Goal: Transaction & Acquisition: Purchase product/service

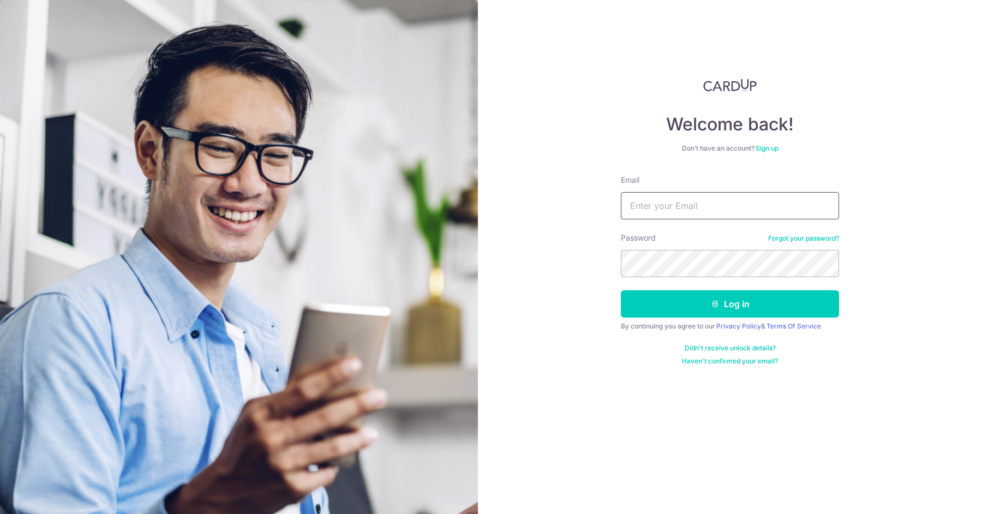
click at [669, 210] on input "Email" at bounding box center [730, 205] width 218 height 27
type input "lawrence.lam@hotmail.com"
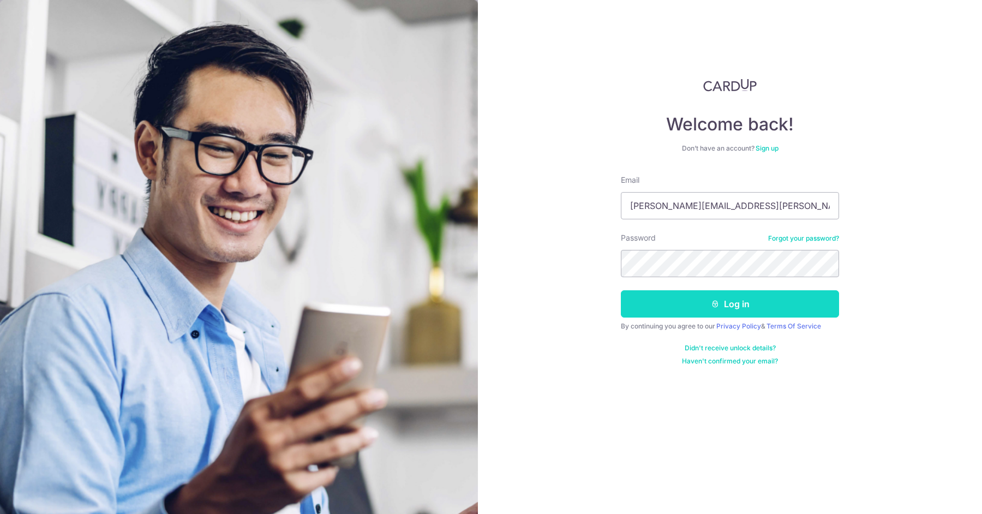
click at [708, 300] on button "Log in" at bounding box center [730, 303] width 218 height 27
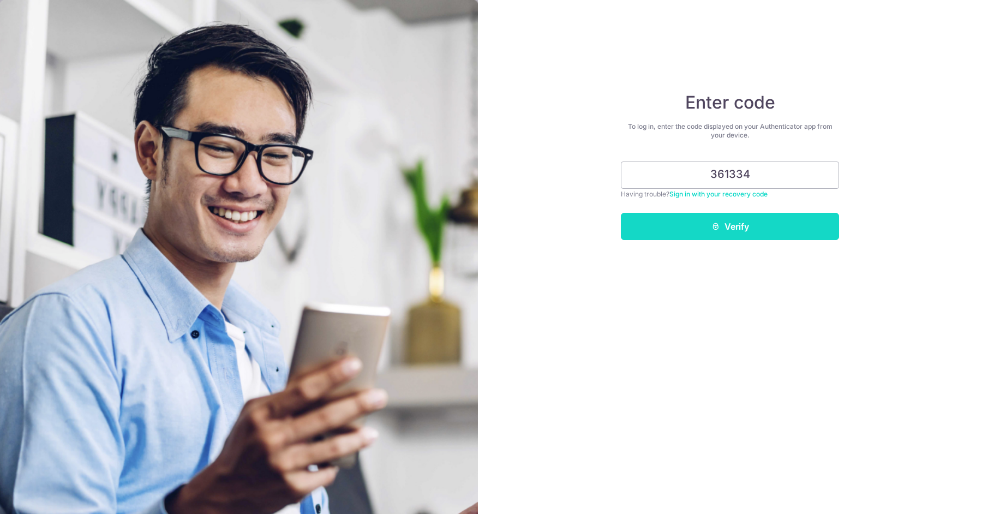
type input "361334"
click at [738, 217] on button "Verify" at bounding box center [730, 226] width 218 height 27
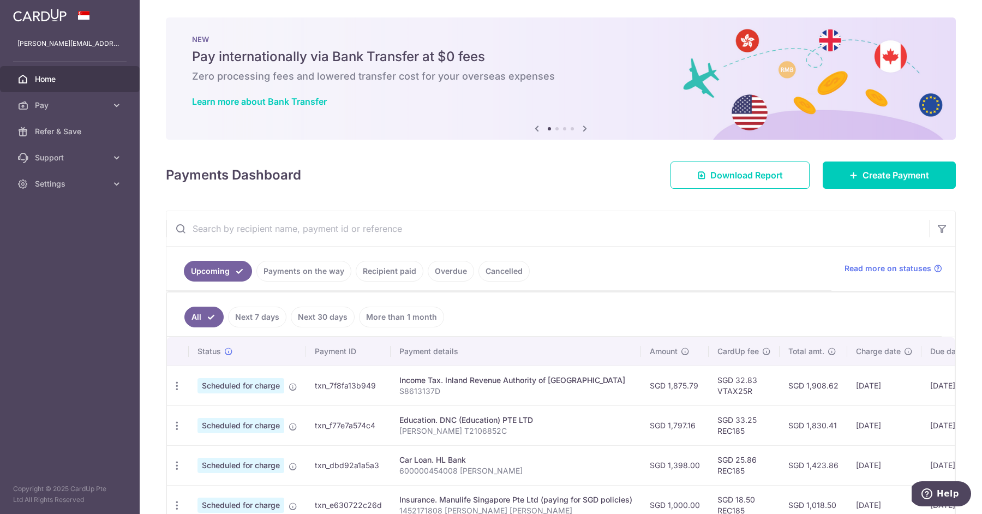
click at [584, 128] on icon at bounding box center [584, 129] width 13 height 14
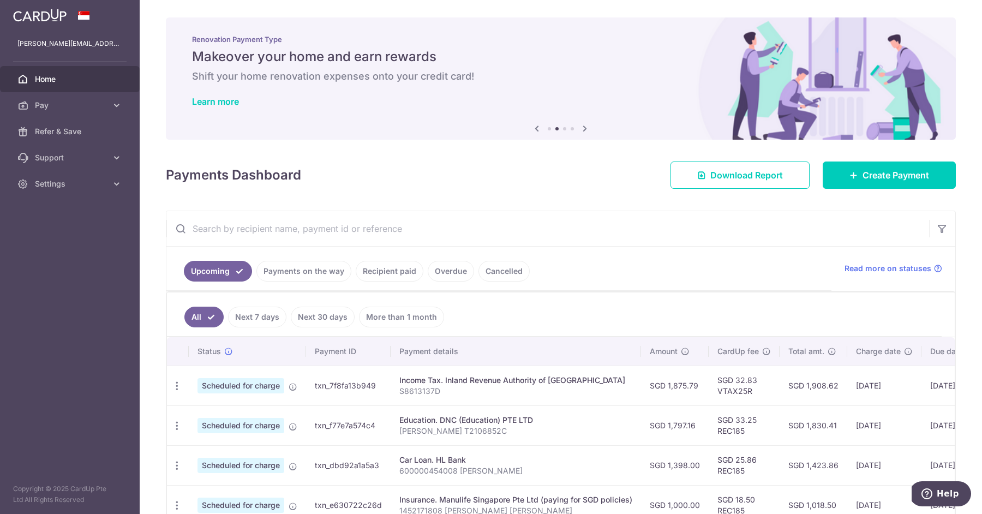
click at [584, 128] on icon at bounding box center [584, 129] width 13 height 14
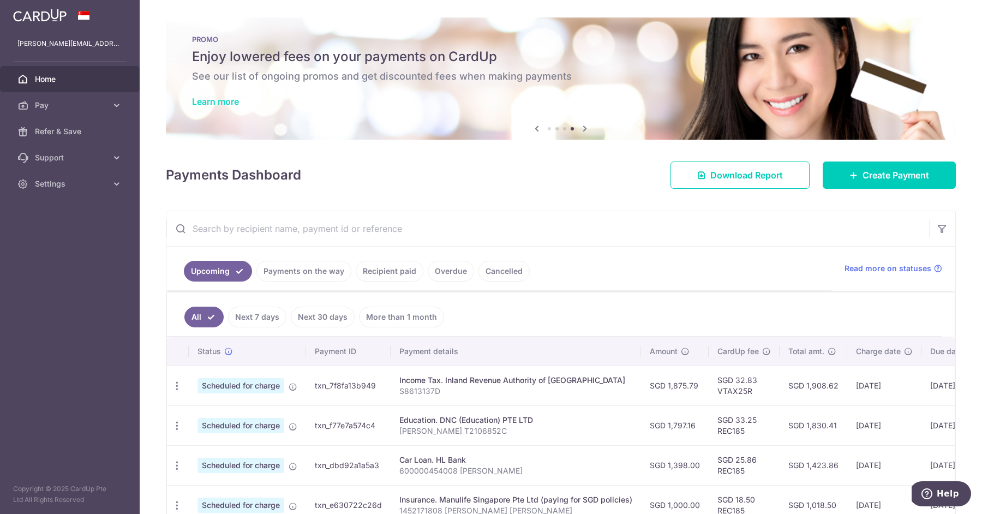
click at [225, 102] on link "Learn more" at bounding box center [215, 101] width 47 height 11
click at [587, 127] on icon at bounding box center [584, 129] width 13 height 14
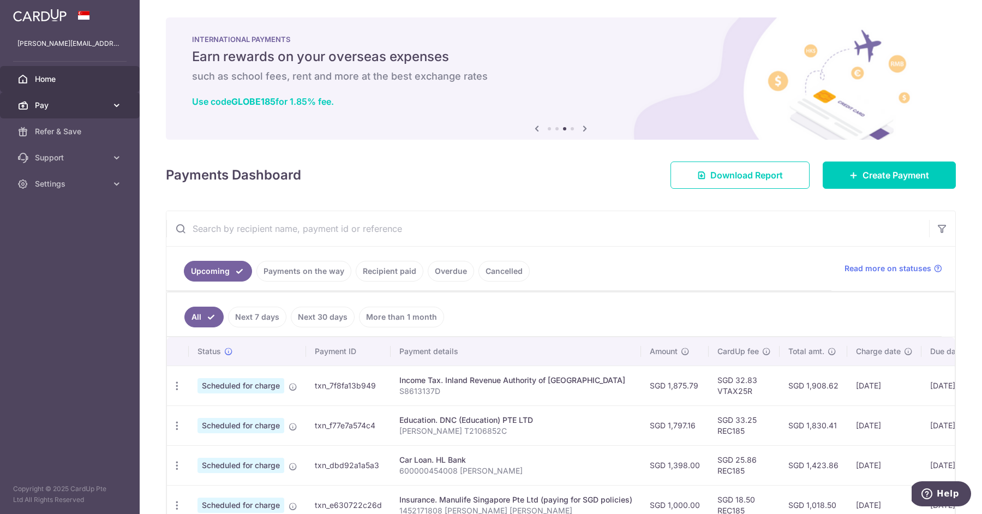
click at [114, 105] on icon at bounding box center [116, 105] width 11 height 11
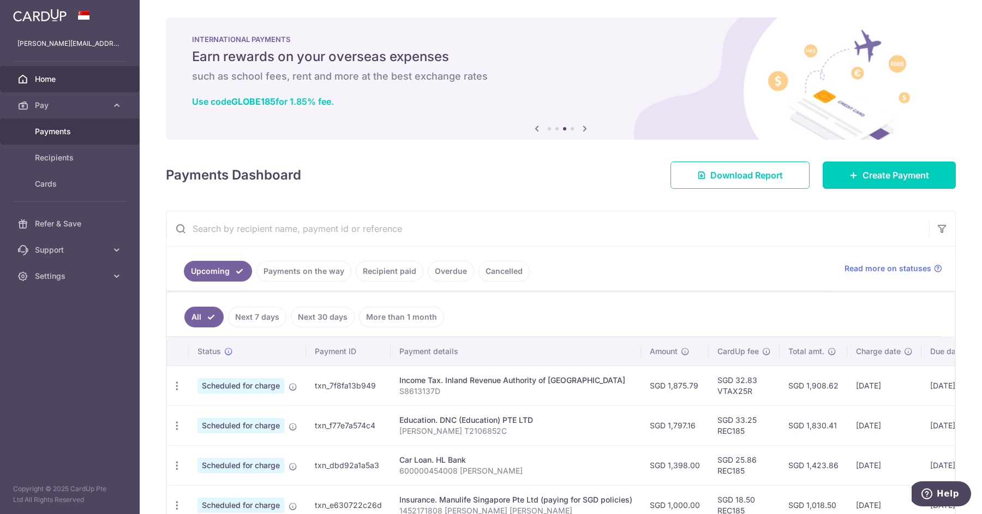
click at [85, 129] on span "Payments" at bounding box center [71, 131] width 72 height 11
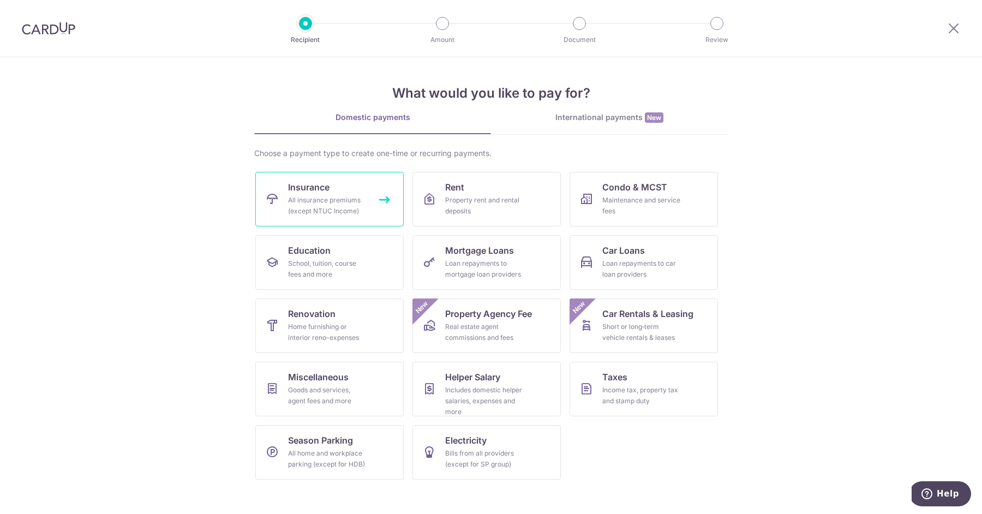
click at [335, 183] on link "Insurance All insurance premiums (except NTUC Income)" at bounding box center [329, 199] width 148 height 55
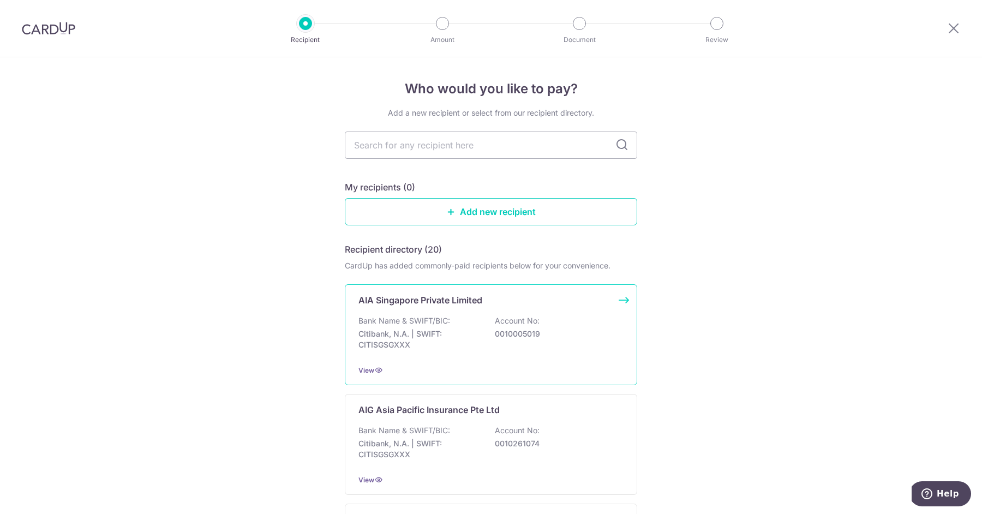
click at [451, 329] on p "Citibank, N.A. | SWIFT: CITISGSGXXX" at bounding box center [420, 340] width 122 height 22
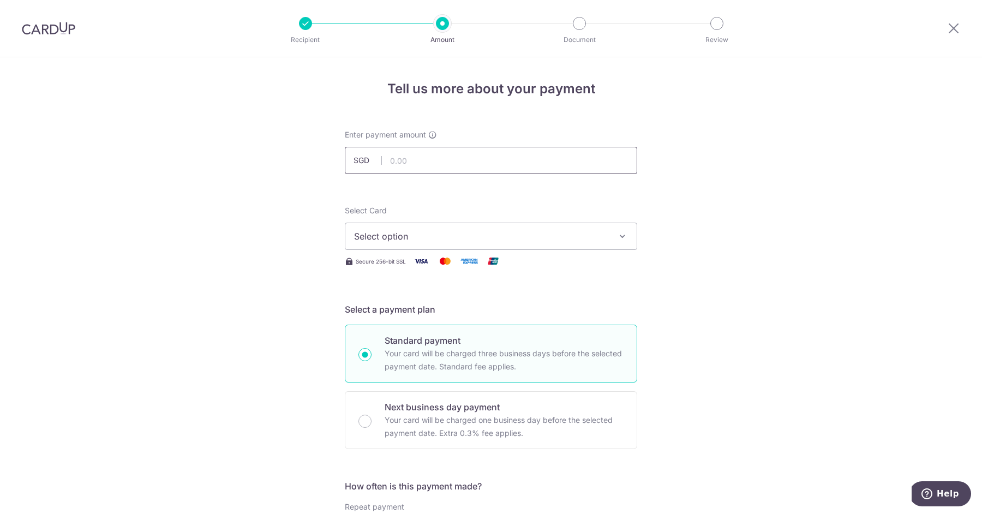
click at [501, 153] on input "text" at bounding box center [491, 160] width 292 height 27
type input "7,373.34"
click at [522, 240] on span "Select option" at bounding box center [481, 236] width 254 height 13
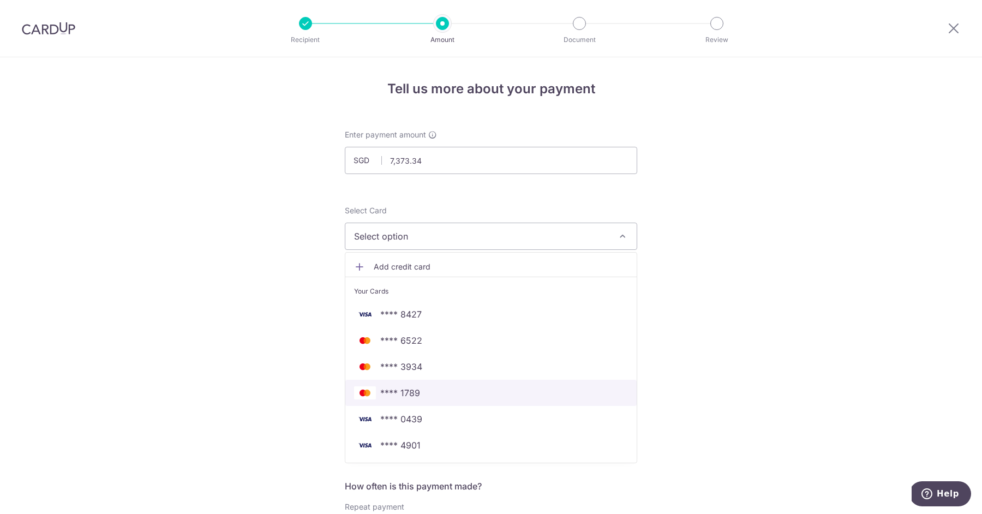
click at [428, 390] on span "**** 1789" at bounding box center [491, 392] width 274 height 13
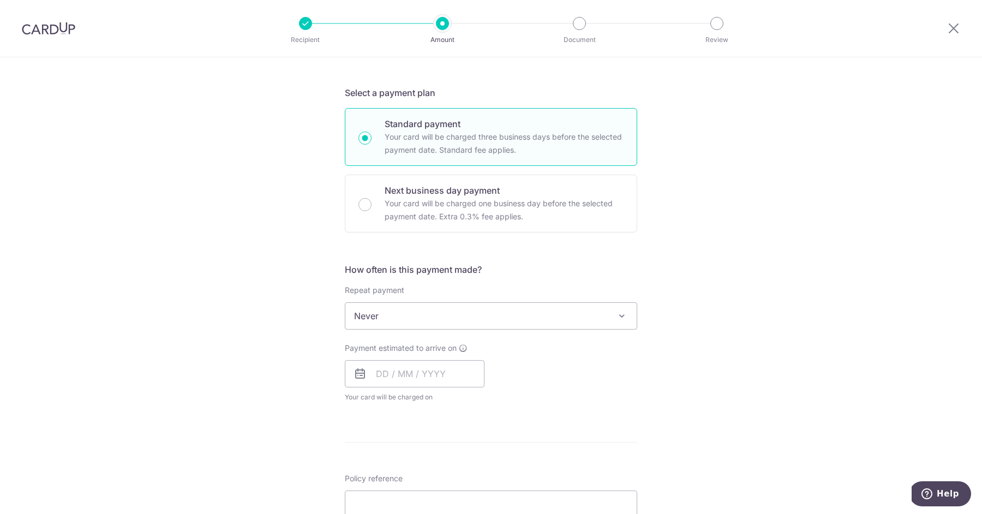
scroll to position [296, 0]
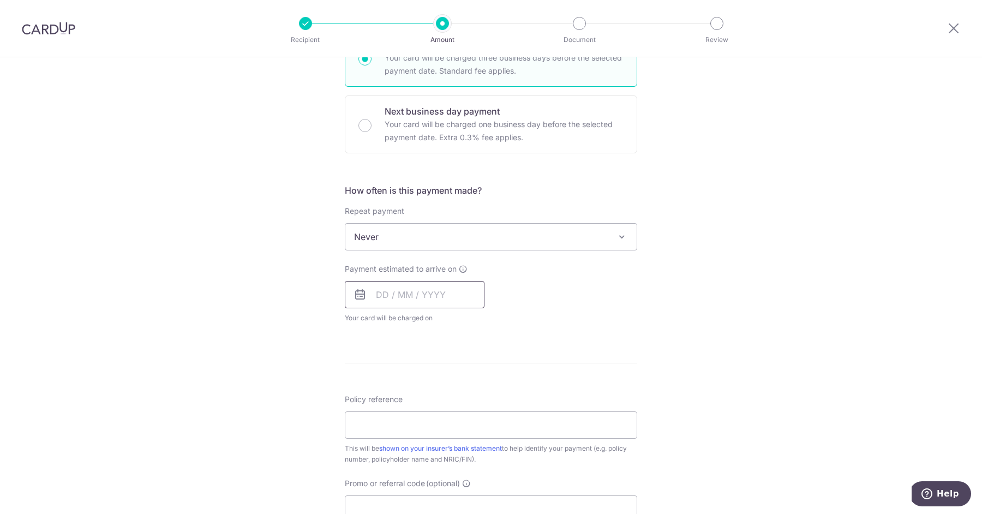
click at [378, 295] on input "text" at bounding box center [415, 294] width 140 height 27
click at [455, 414] on link "14" at bounding box center [454, 415] width 17 height 17
type input "14/08/2025"
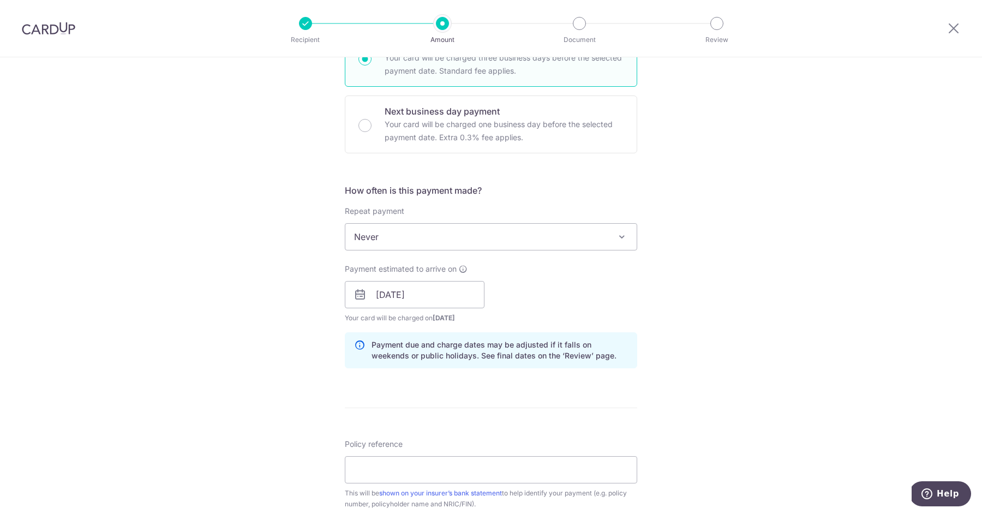
click at [745, 275] on div "Tell us more about your payment Enter payment amount SGD 7,373.34 7373.34 Selec…" at bounding box center [491, 278] width 982 height 1032
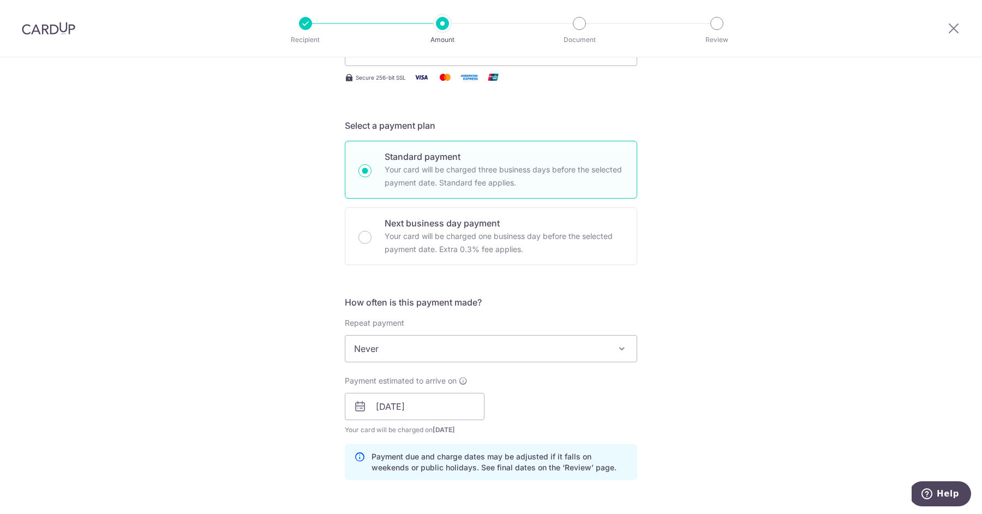
scroll to position [176, 0]
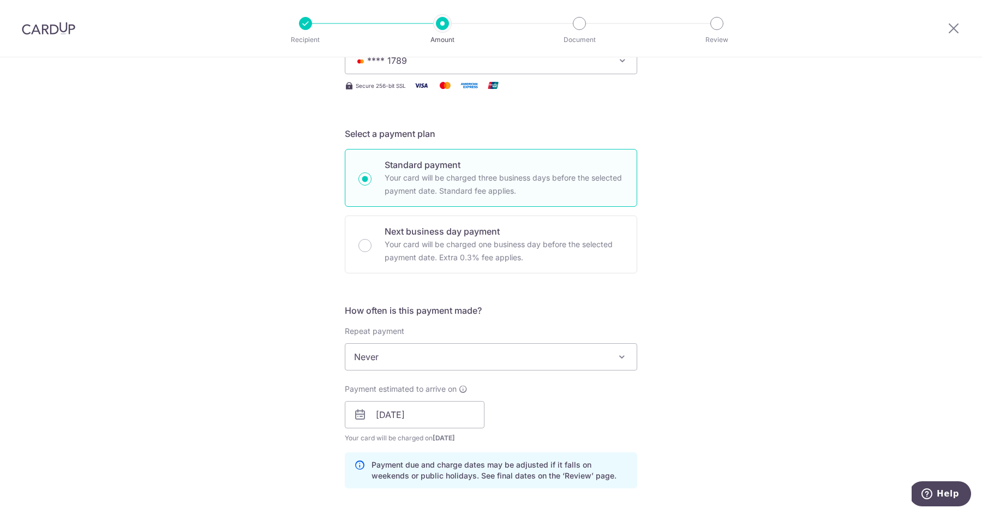
click at [65, 29] on img at bounding box center [48, 28] width 53 height 13
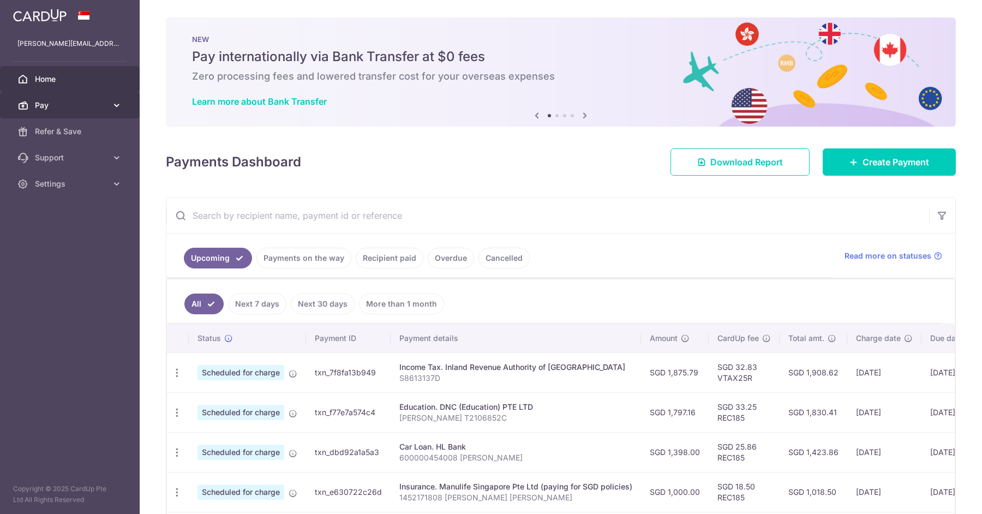
click at [103, 111] on link "Pay" at bounding box center [70, 105] width 140 height 26
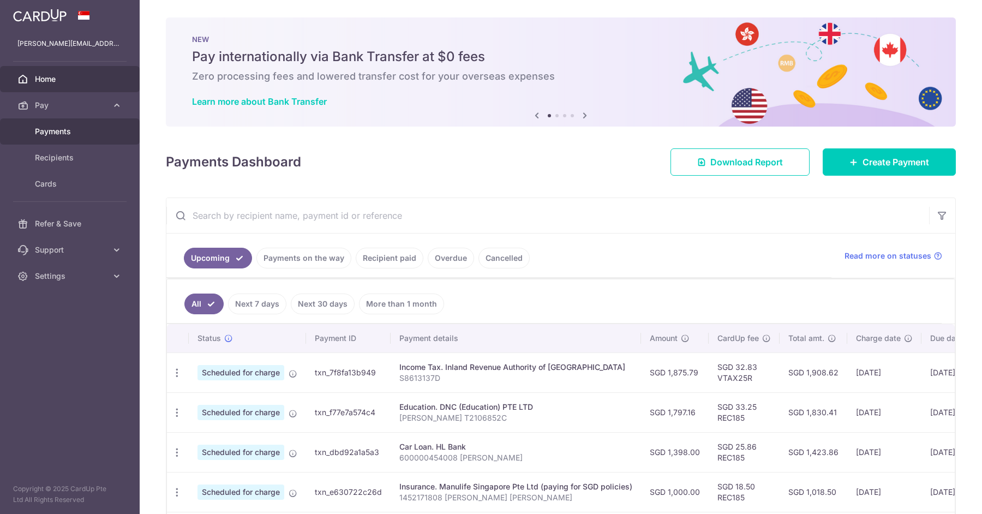
click at [84, 128] on span "Payments" at bounding box center [71, 131] width 72 height 11
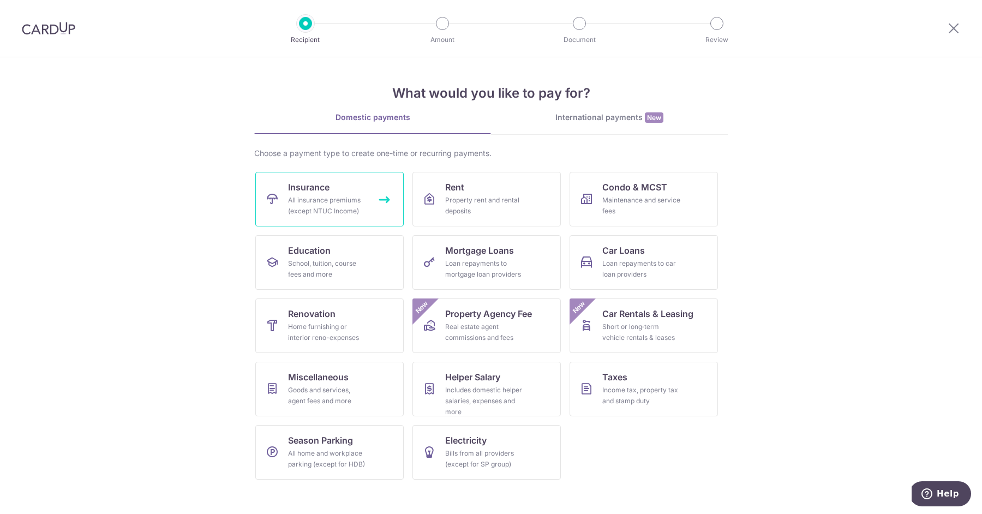
click at [317, 189] on span "Insurance" at bounding box center [308, 187] width 41 height 13
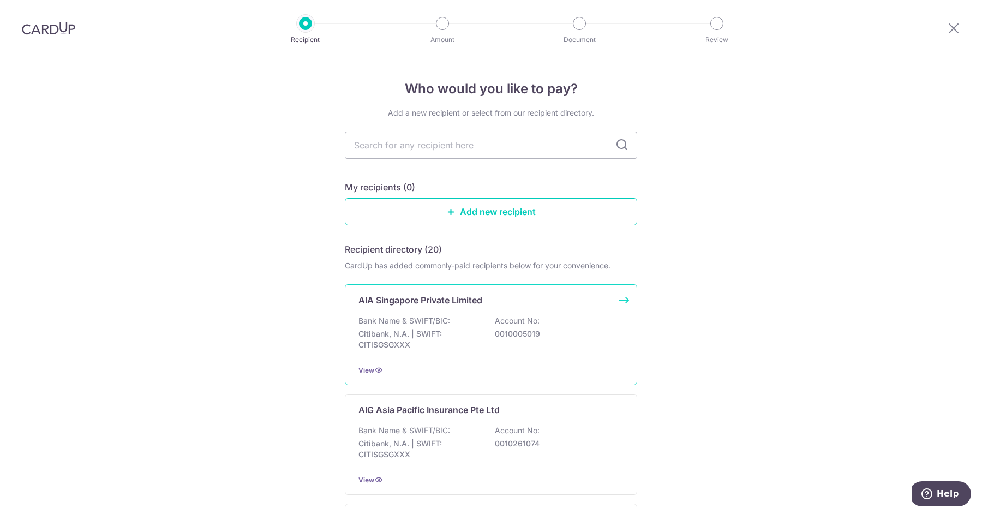
click at [497, 309] on div "AIA Singapore Private Limited Bank Name & SWIFT/BIC: Citibank, N.A. | SWIFT: CI…" at bounding box center [491, 334] width 292 height 101
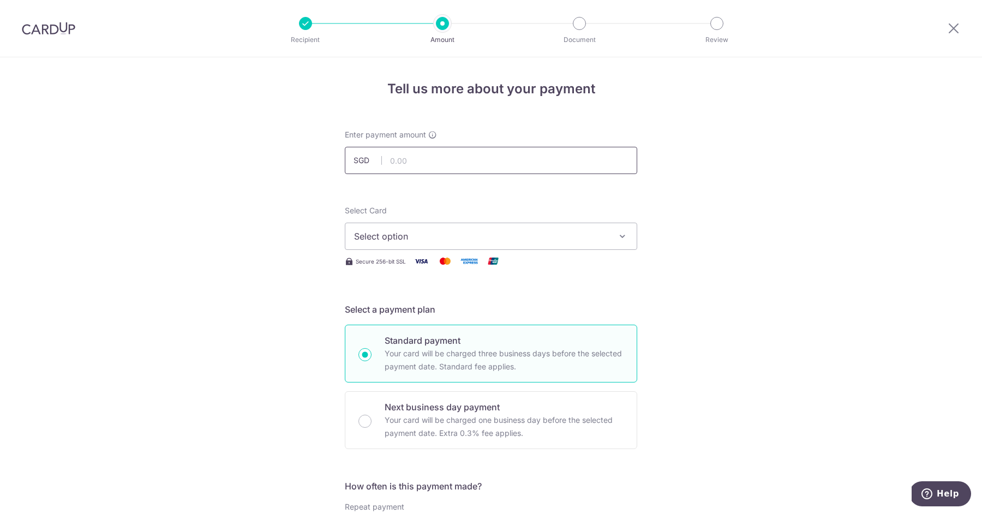
click at [481, 148] on input "text" at bounding box center [491, 160] width 292 height 27
type input "7,373.34"
click at [434, 241] on span "Select option" at bounding box center [481, 236] width 254 height 13
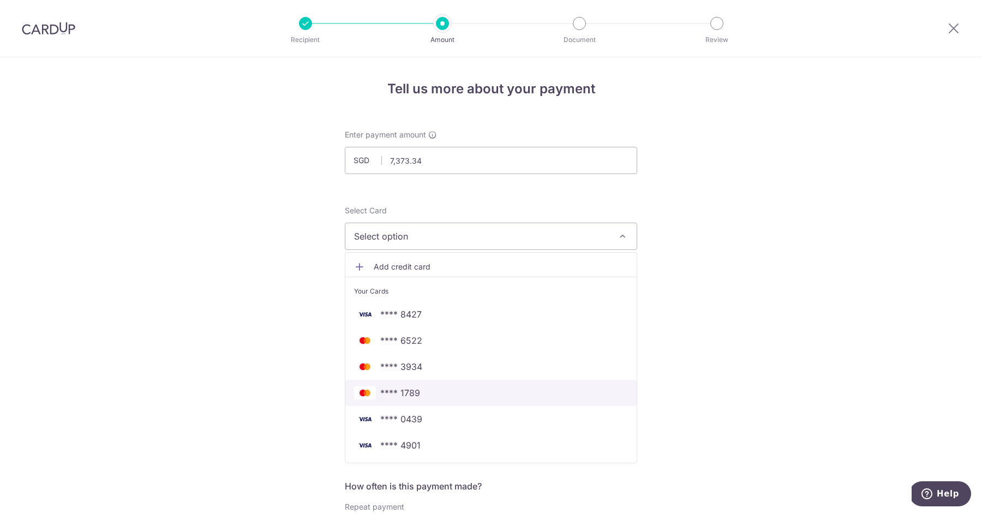
click at [429, 391] on span "**** 1789" at bounding box center [491, 392] width 274 height 13
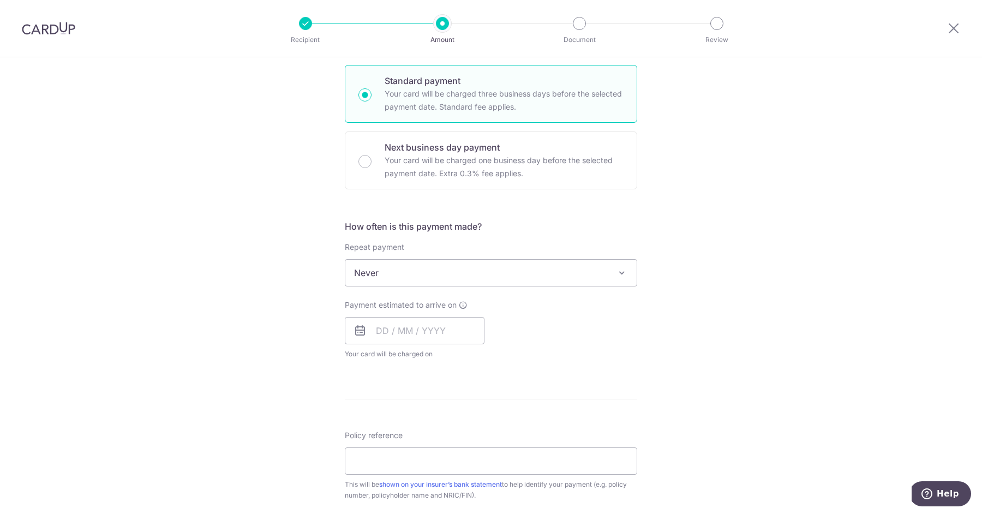
scroll to position [272, 0]
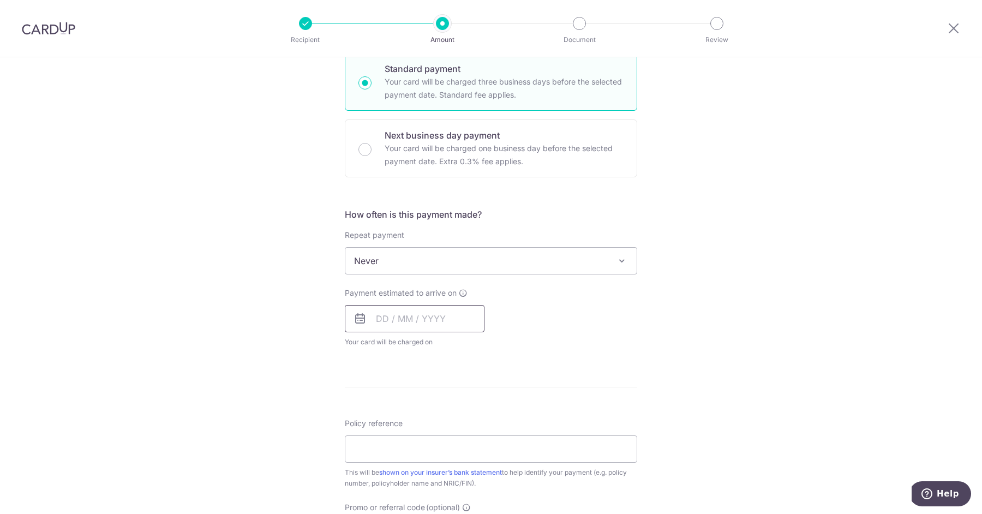
click at [377, 321] on input "text" at bounding box center [415, 318] width 140 height 27
click at [453, 434] on link "14" at bounding box center [454, 439] width 17 height 17
type input "14/08/2025"
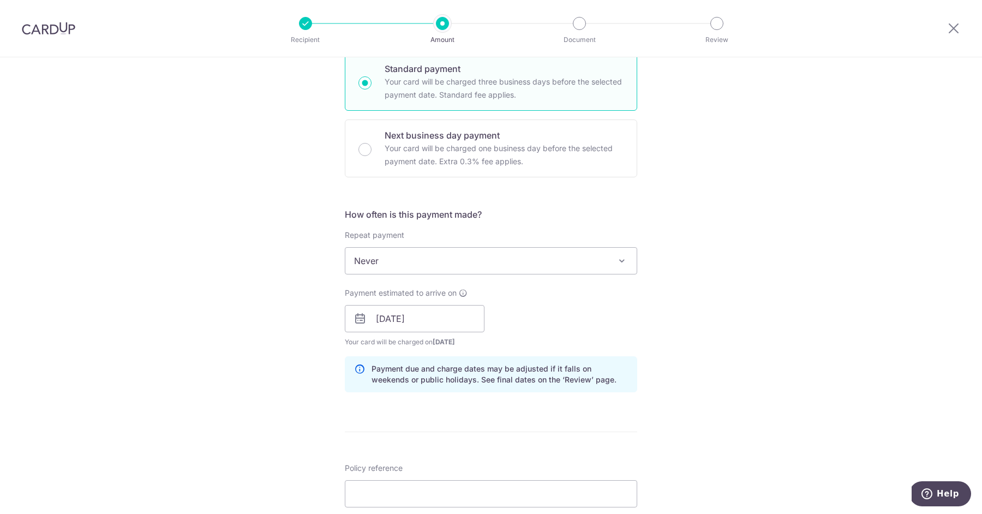
click at [719, 362] on div "Tell us more about your payment Enter payment amount SGD 7,373.34 7373.34 Selec…" at bounding box center [491, 302] width 982 height 1032
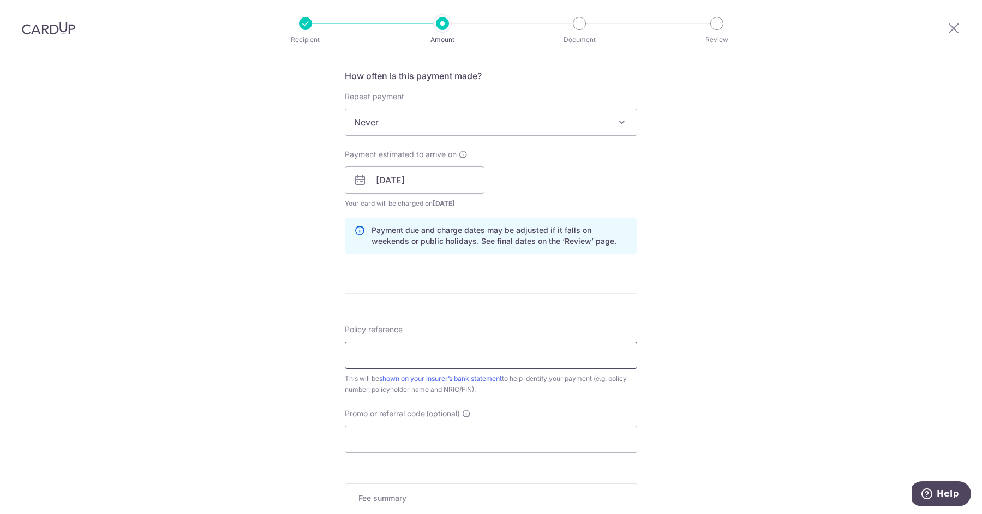
scroll to position [415, 0]
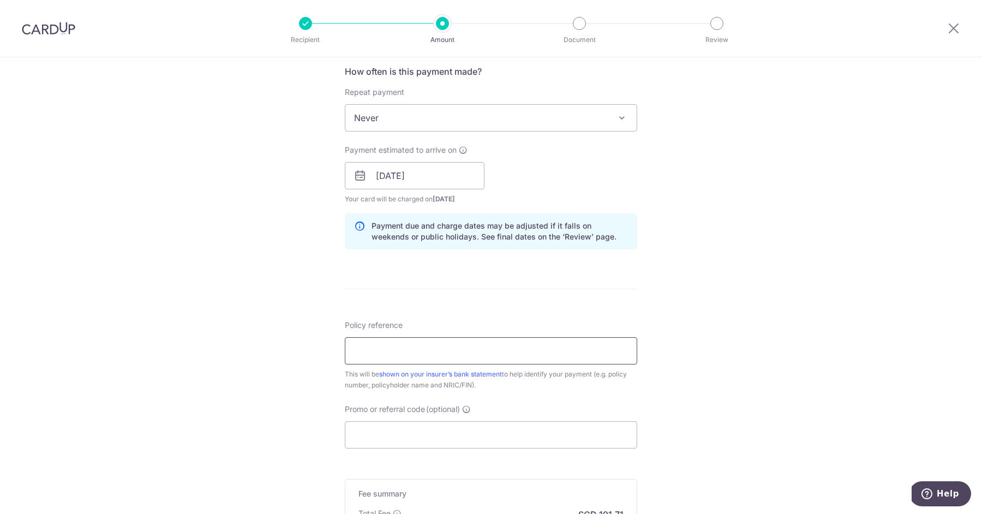
click at [528, 344] on input "Policy reference" at bounding box center [491, 350] width 292 height 27
paste input "L541726827"
type input "L541726827"
click at [731, 268] on div "Tell us more about your payment Enter payment amount SGD 7,373.34 7373.34 Selec…" at bounding box center [491, 159] width 982 height 1032
click at [464, 431] on input "Promo or referral code (optional)" at bounding box center [491, 434] width 292 height 27
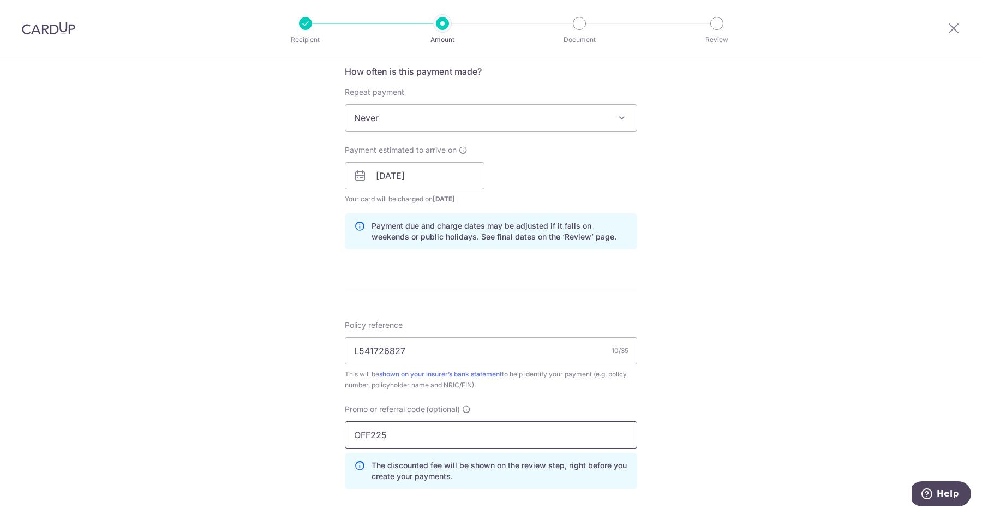
type input "OFF225"
click at [780, 403] on div "Tell us more about your payment Enter payment amount SGD 7,373.34 7373.34 Selec…" at bounding box center [491, 183] width 982 height 1081
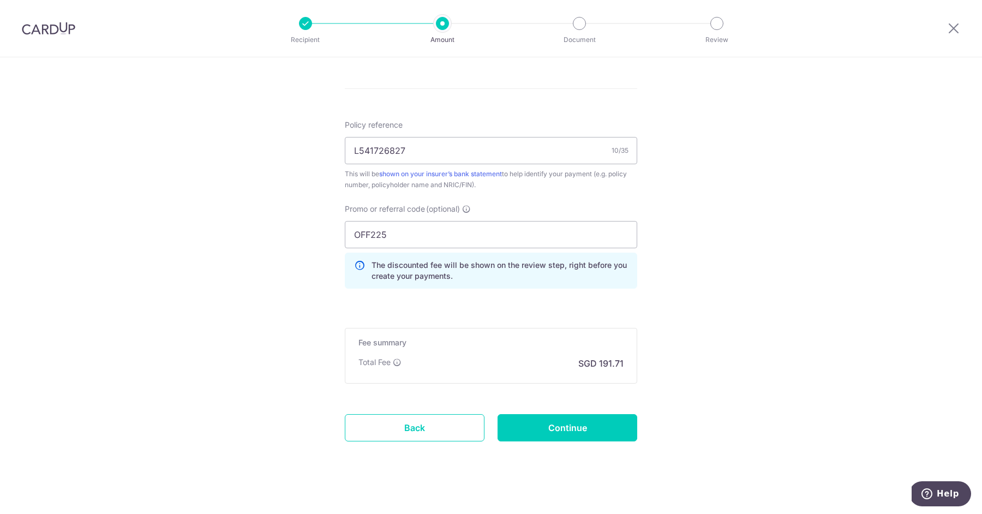
scroll to position [620, 0]
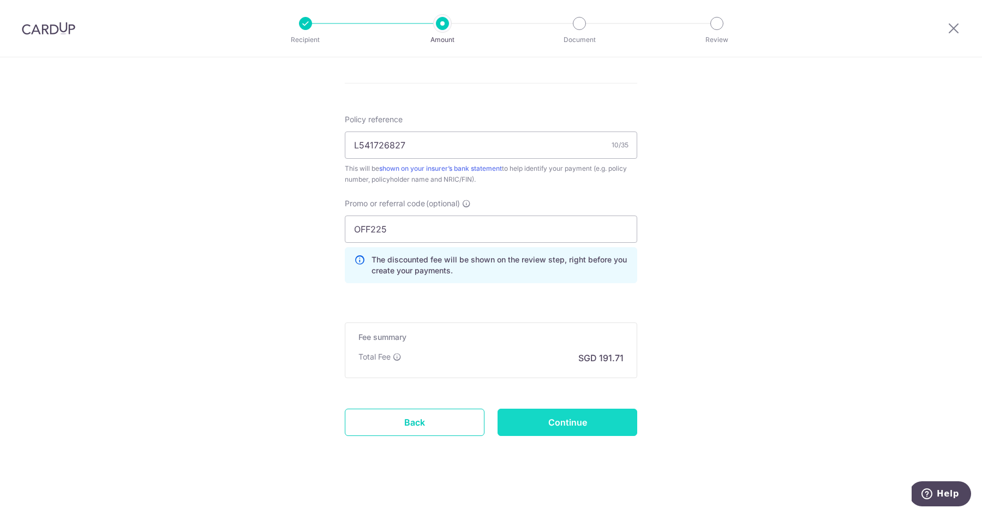
click at [581, 419] on input "Continue" at bounding box center [568, 422] width 140 height 27
type input "Create Schedule"
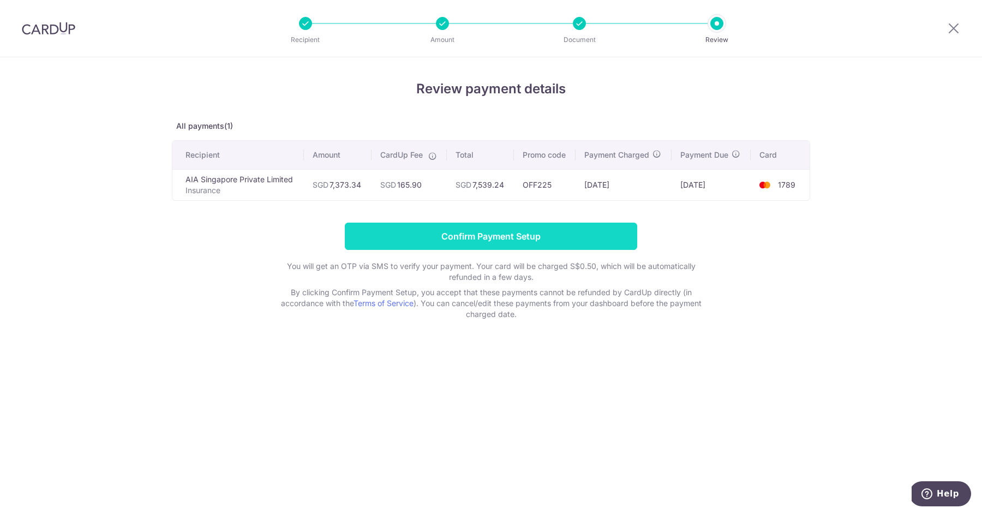
click at [499, 236] on input "Confirm Payment Setup" at bounding box center [491, 236] width 292 height 27
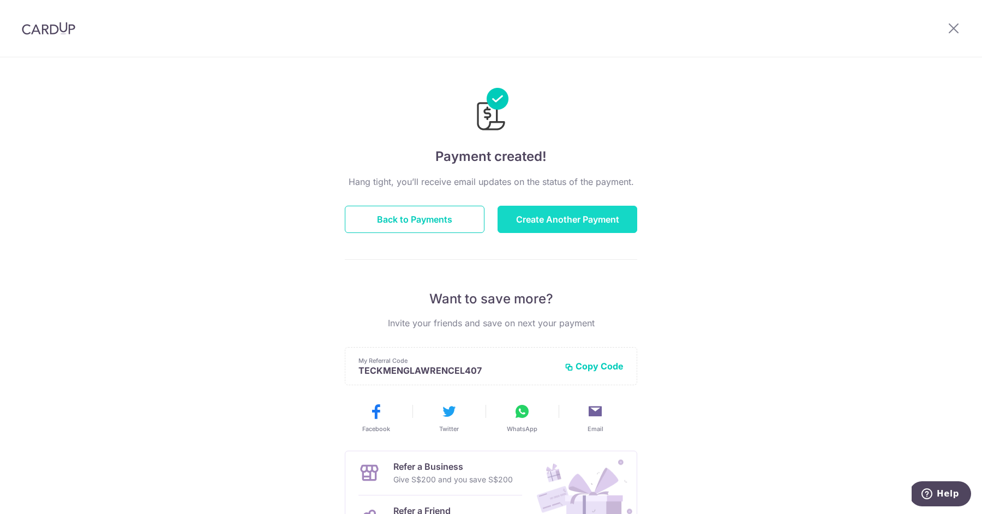
click at [521, 223] on button "Create Another Payment" at bounding box center [568, 219] width 140 height 27
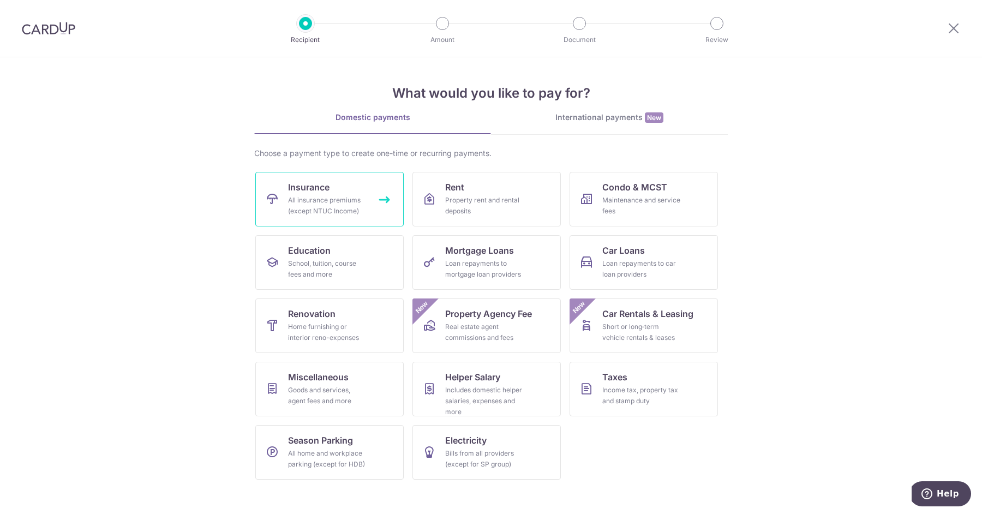
click at [327, 178] on link "Insurance All insurance premiums (except NTUC Income)" at bounding box center [329, 199] width 148 height 55
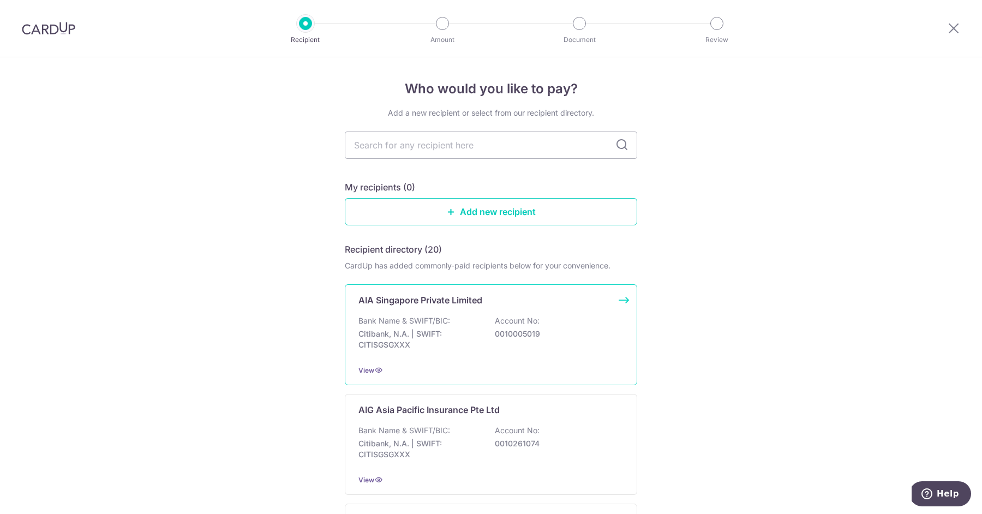
click at [434, 320] on p "Bank Name & SWIFT/BIC:" at bounding box center [405, 320] width 92 height 11
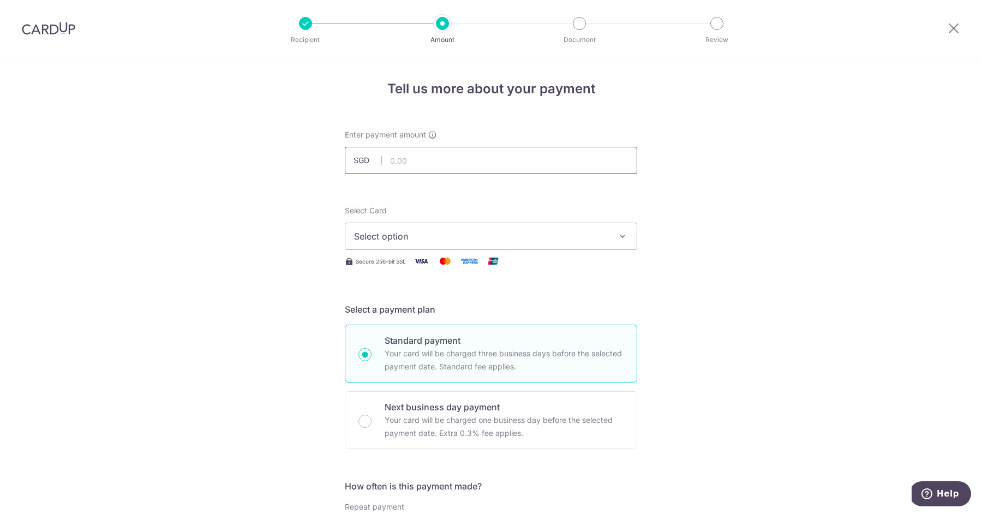
click at [463, 159] on input "text" at bounding box center [491, 160] width 292 height 27
type input "1,443.25"
click at [521, 226] on button "Select option" at bounding box center [491, 236] width 292 height 27
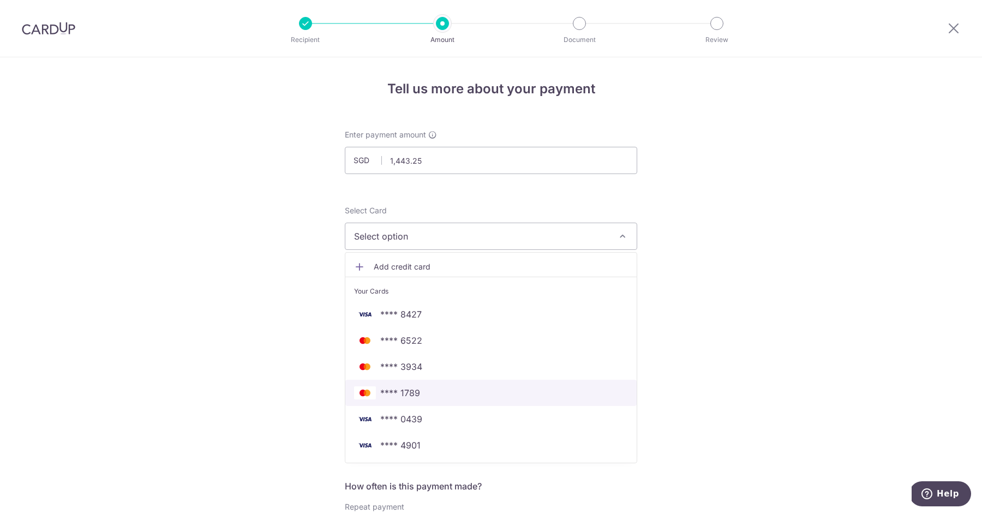
click at [417, 394] on span "**** 1789" at bounding box center [400, 392] width 40 height 13
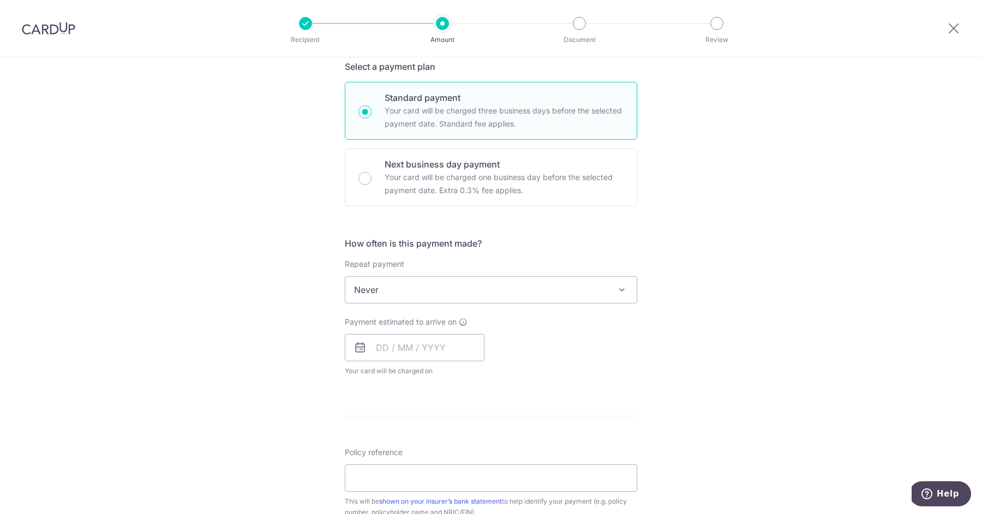
scroll to position [248, 0]
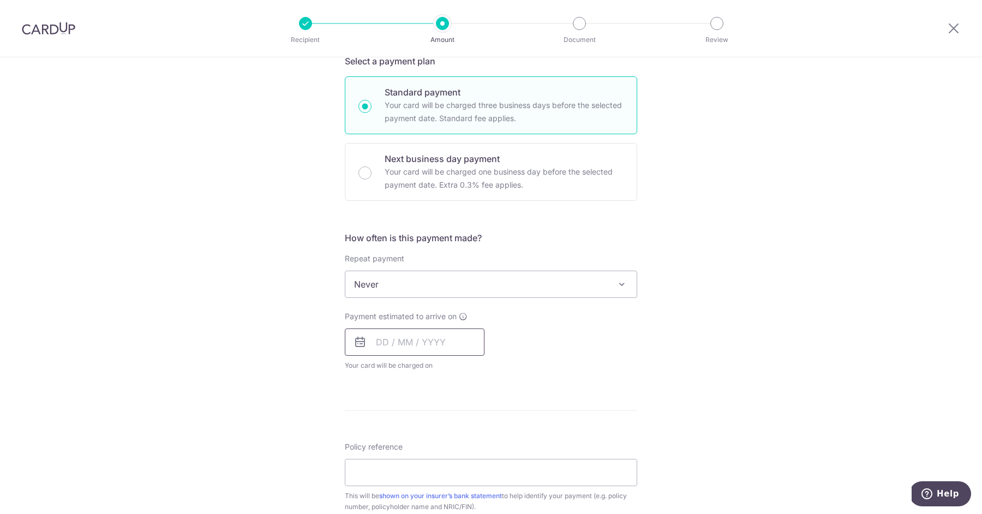
click at [378, 341] on input "text" at bounding box center [415, 342] width 140 height 27
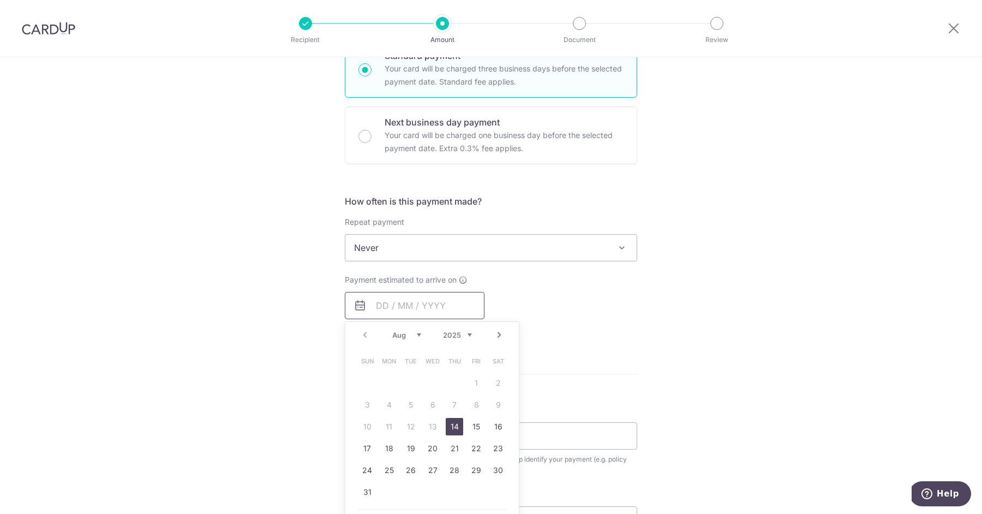
scroll to position [296, 0]
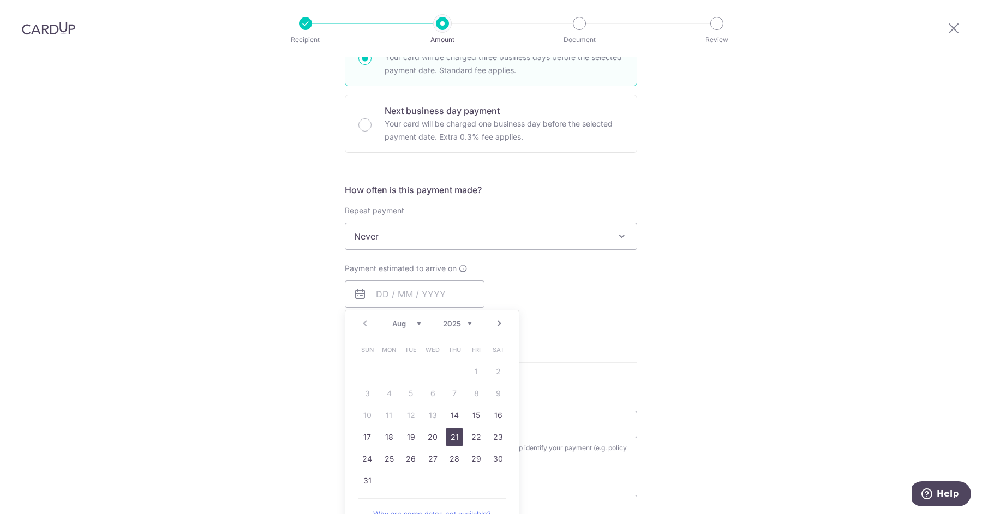
click at [455, 429] on link "21" at bounding box center [454, 436] width 17 height 17
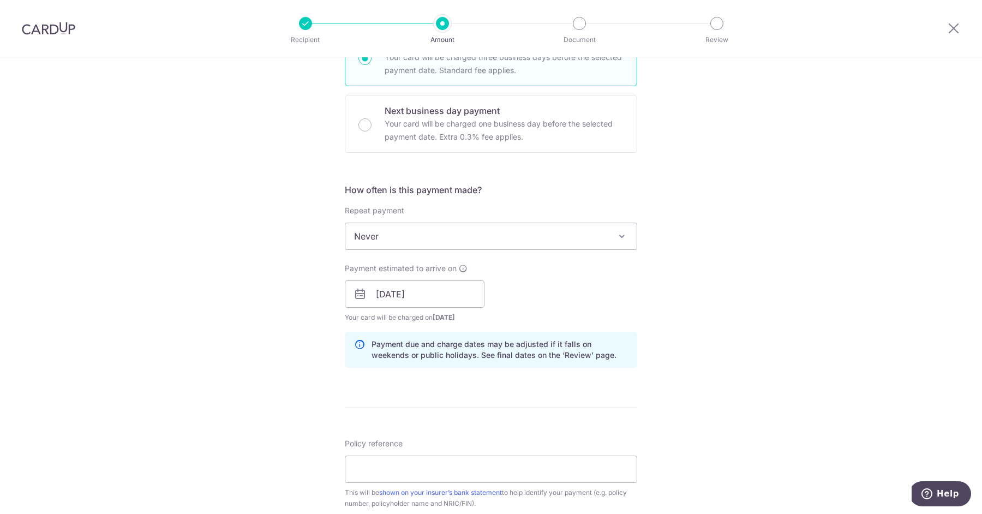
click at [721, 323] on div "Tell us more about your payment Enter payment amount SGD 1,443.25 1443.25 Selec…" at bounding box center [491, 277] width 982 height 1032
click at [423, 285] on input "21/08/2025" at bounding box center [415, 293] width 140 height 27
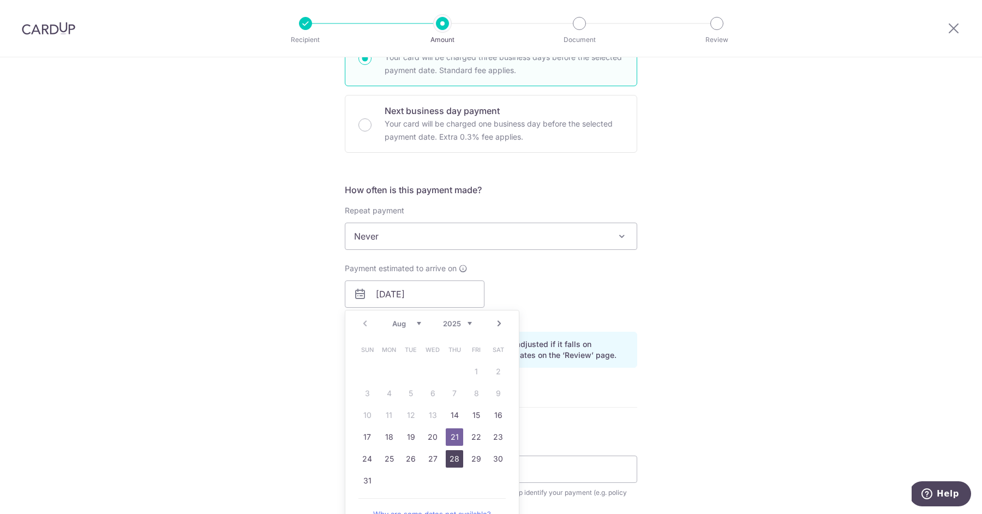
click at [454, 452] on link "28" at bounding box center [454, 458] width 17 height 17
type input "[DATE]"
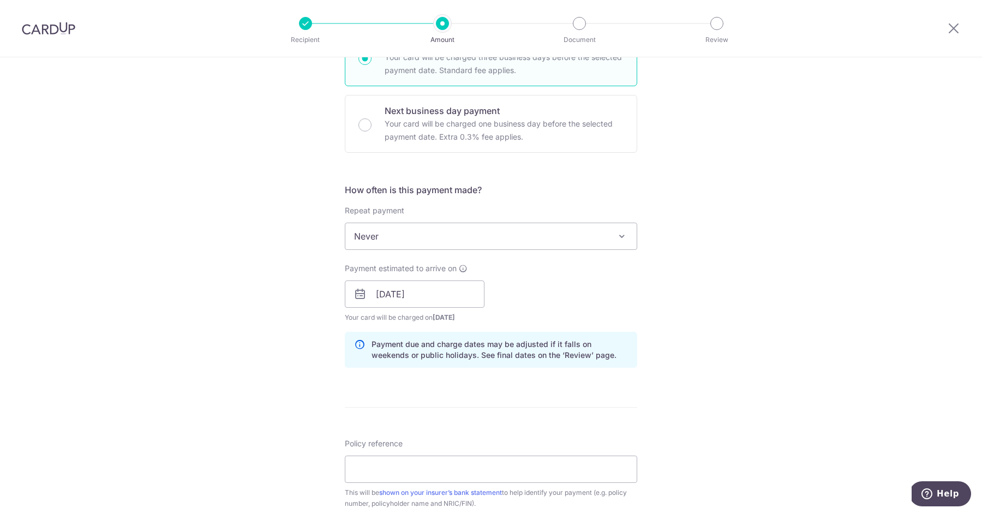
click at [669, 297] on div "Tell us more about your payment Enter payment amount SGD 1,443.25 1443.25 Selec…" at bounding box center [491, 277] width 982 height 1032
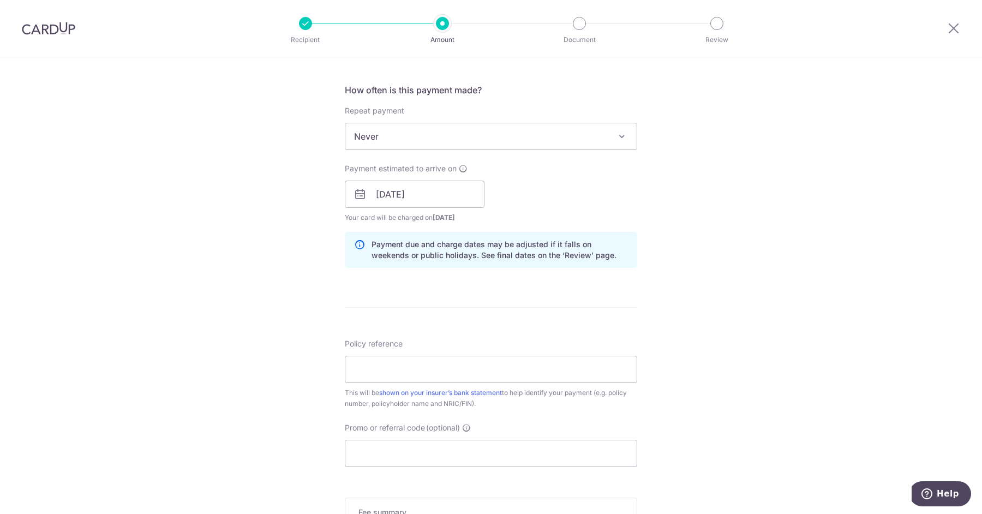
scroll to position [434, 0]
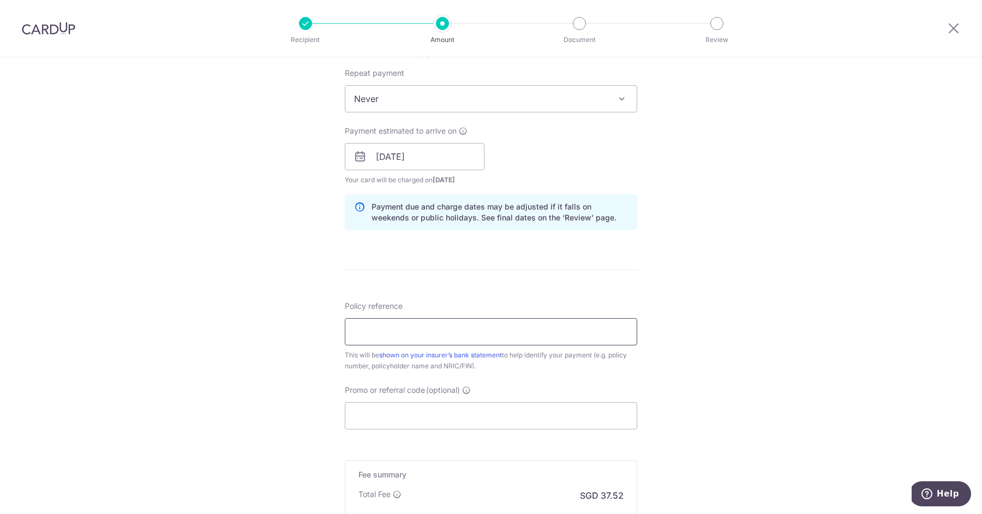
click at [526, 331] on input "Policy reference" at bounding box center [491, 331] width 292 height 27
paste input "H235842952"
type input "H235842952"
click at [721, 268] on div "Tell us more about your payment Enter payment amount SGD 1,443.25 1443.25 Selec…" at bounding box center [491, 139] width 982 height 1032
click at [465, 409] on input "Promo or referral code (optional)" at bounding box center [491, 415] width 292 height 27
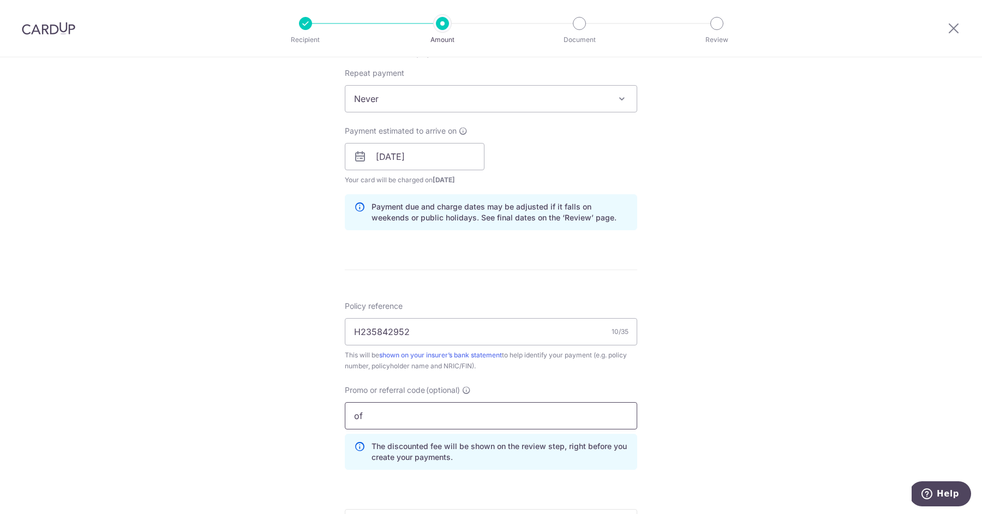
type input "o"
type input "OFF225"
click at [798, 332] on div "Tell us more about your payment Enter payment amount SGD 1,443.25 1443.25 Selec…" at bounding box center [491, 163] width 982 height 1081
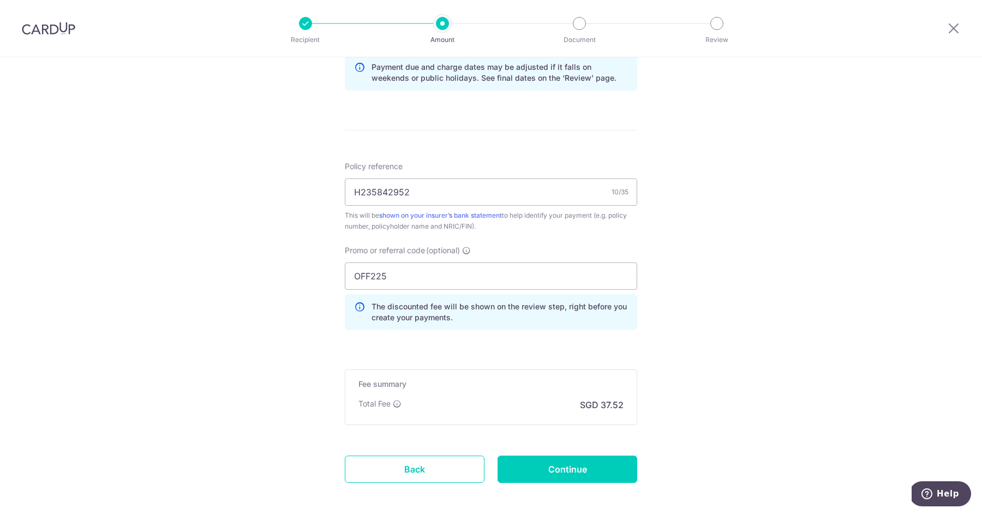
scroll to position [576, 0]
click at [497, 182] on input "H235842952" at bounding box center [491, 189] width 292 height 27
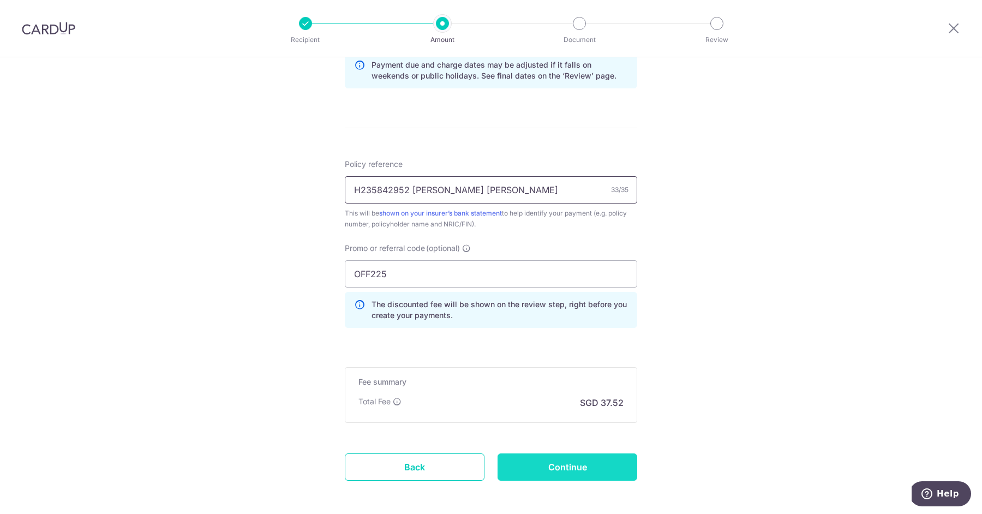
type input "H235842952 [PERSON_NAME] [PERSON_NAME]"
click at [574, 463] on input "Continue" at bounding box center [568, 466] width 140 height 27
type input "Create Schedule"
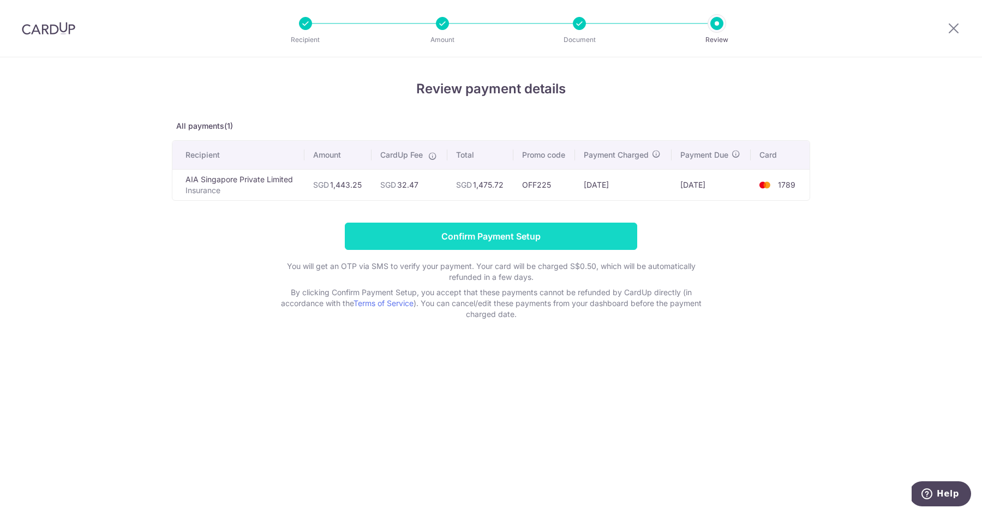
click at [515, 234] on input "Confirm Payment Setup" at bounding box center [491, 236] width 292 height 27
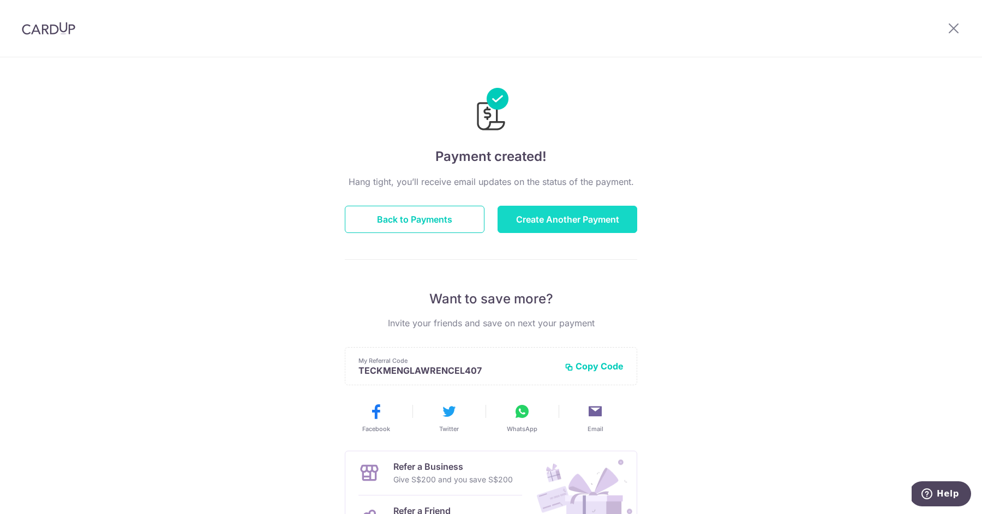
click at [602, 213] on button "Create Another Payment" at bounding box center [568, 219] width 140 height 27
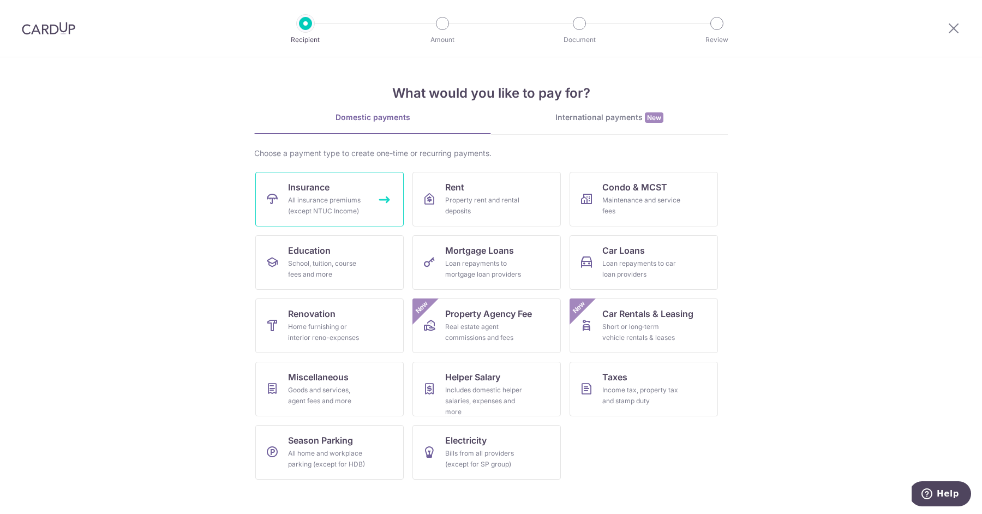
click at [306, 198] on div "All insurance premiums (except NTUC Income)" at bounding box center [327, 206] width 79 height 22
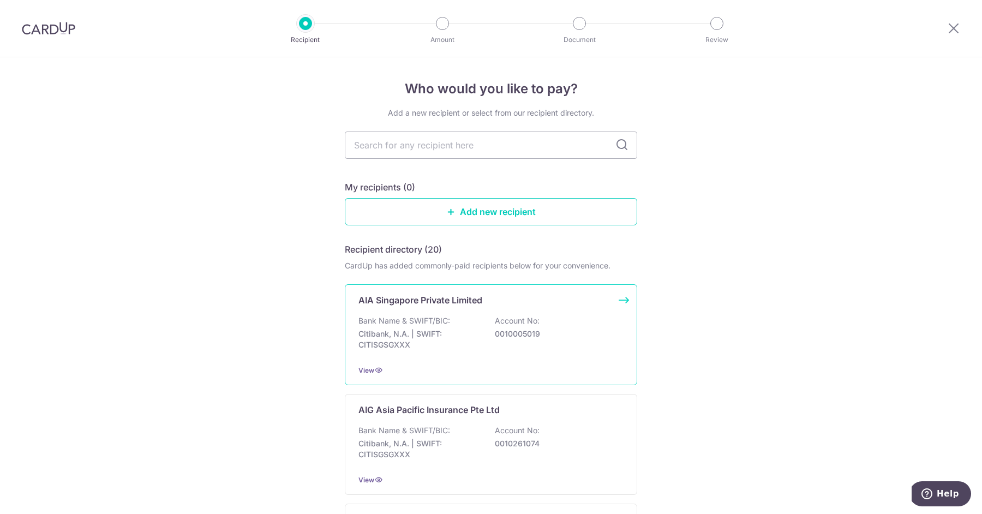
click at [416, 327] on div "Bank Name & SWIFT/BIC: Citibank, N.A. | SWIFT: CITISGSGXXX Account No: 00100050…" at bounding box center [491, 335] width 265 height 40
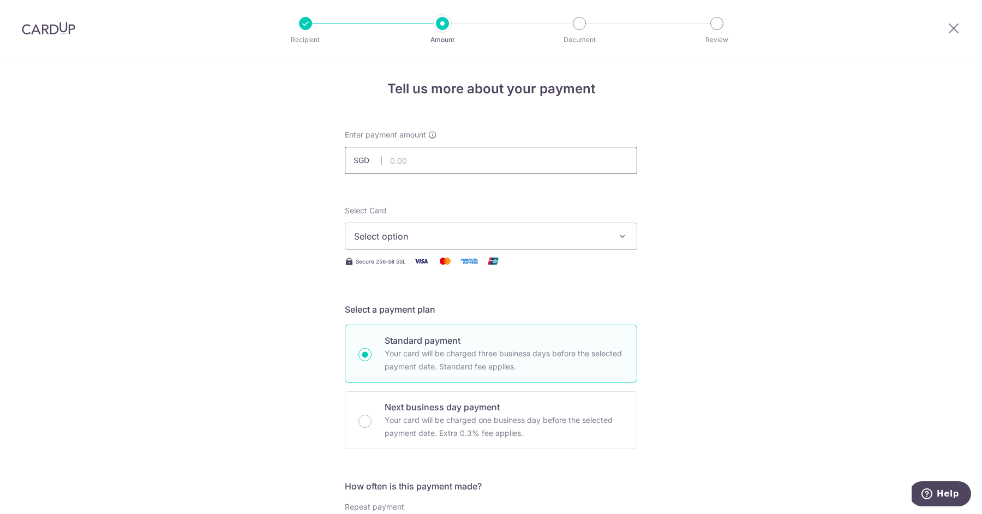
click at [408, 156] on input "text" at bounding box center [491, 160] width 292 height 27
type input "684.31"
click at [444, 233] on span "Select option" at bounding box center [481, 236] width 254 height 13
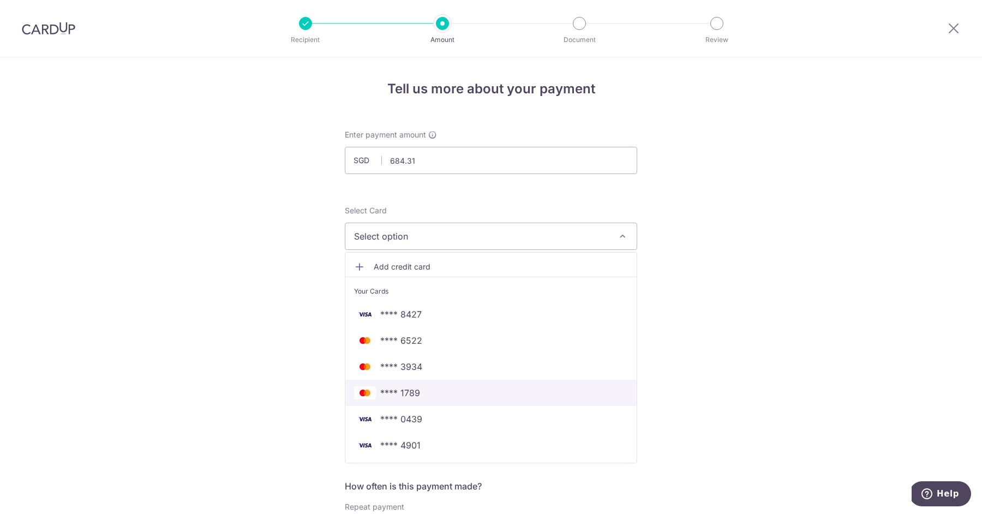
click at [428, 384] on link "**** 1789" at bounding box center [490, 393] width 291 height 26
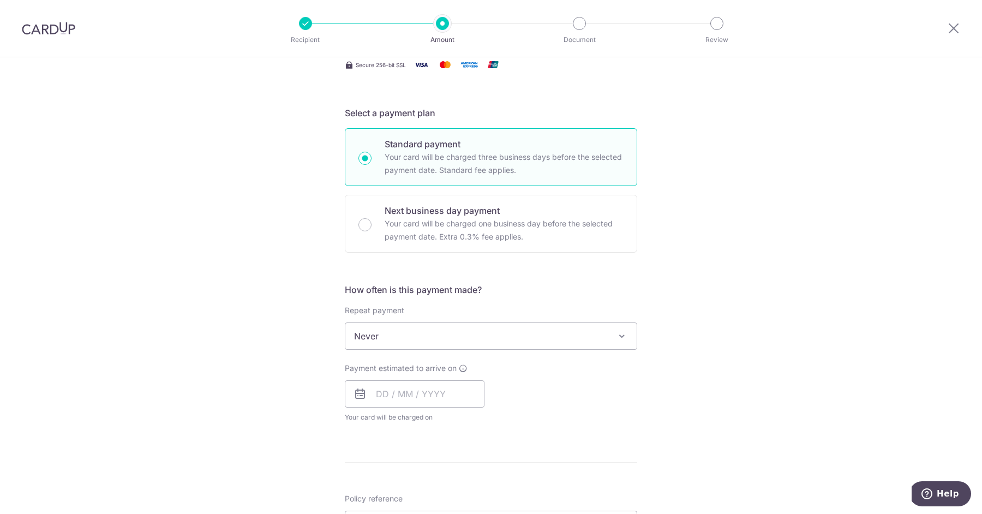
scroll to position [200, 0]
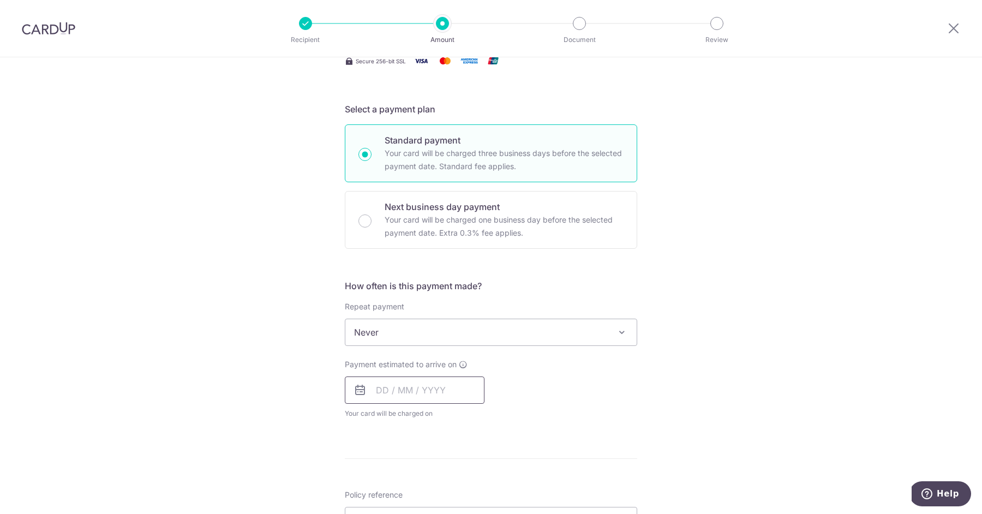
click at [371, 385] on input "text" at bounding box center [415, 390] width 140 height 27
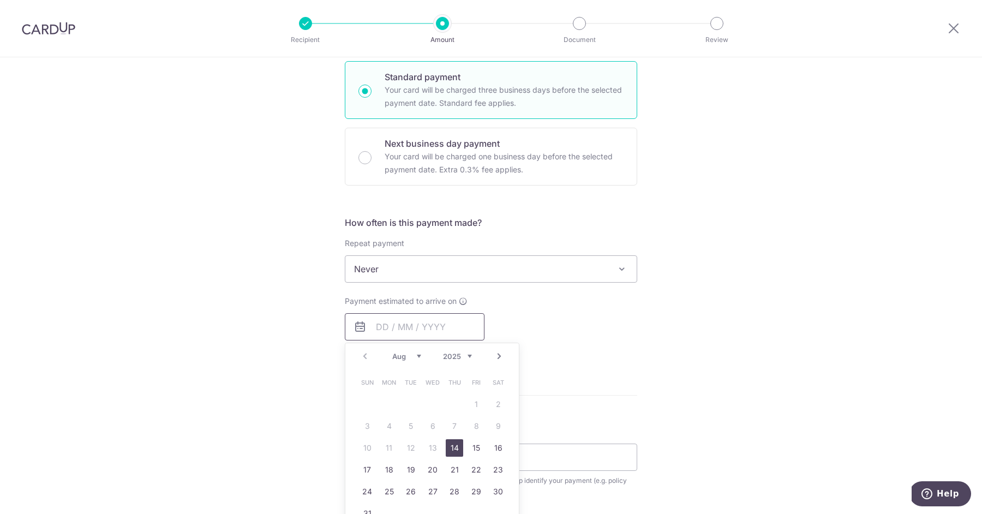
scroll to position [274, 0]
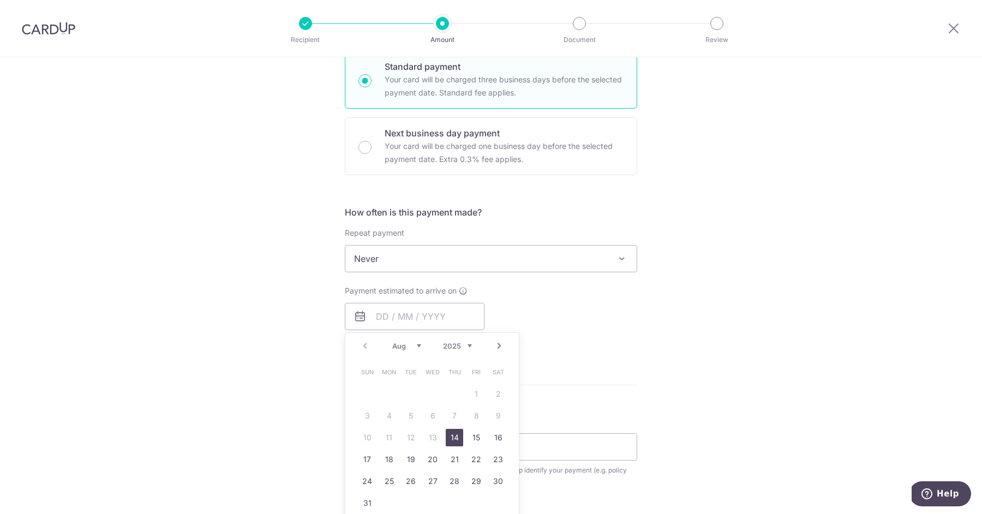
click at [459, 435] on link "14" at bounding box center [454, 437] width 17 height 17
type input "[DATE]"
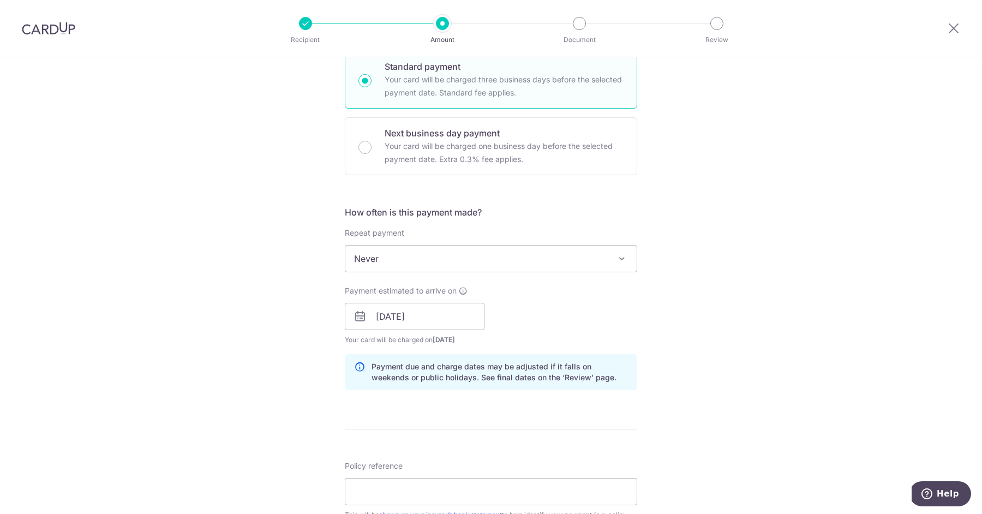
click at [744, 355] on div "Tell us more about your payment Enter payment amount SGD 684.31 684.31 Select C…" at bounding box center [491, 299] width 982 height 1032
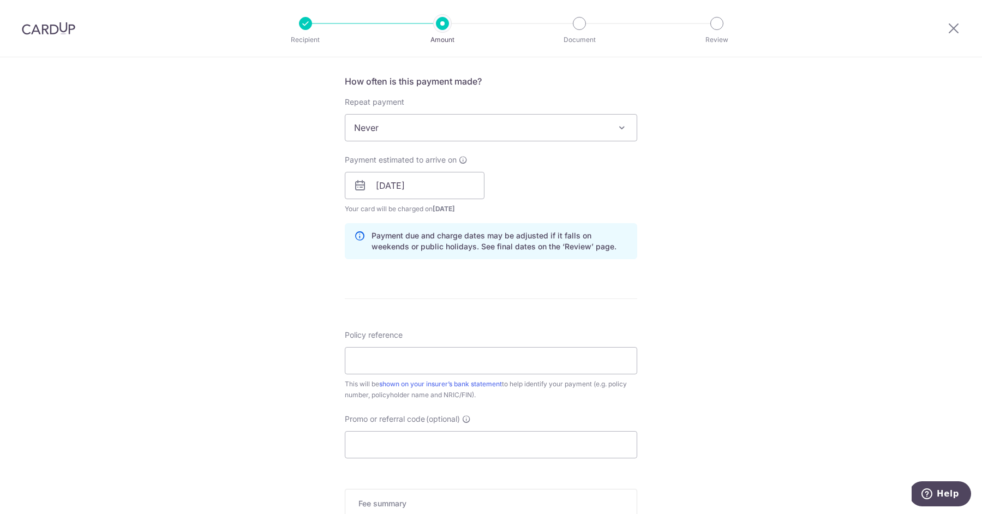
scroll to position [411, 0]
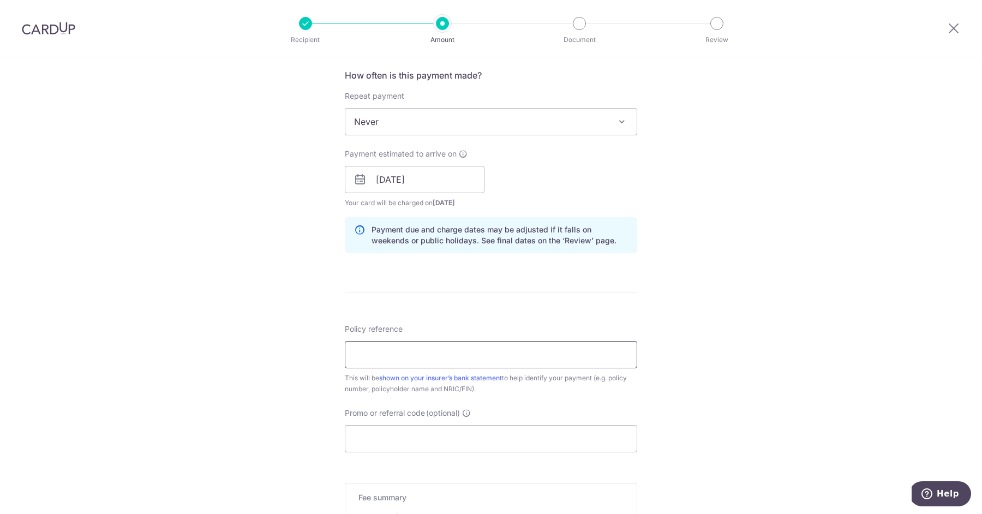
click at [558, 356] on input "Policy reference" at bounding box center [491, 354] width 292 height 27
paste input "P557676152"
type input "P557676152 [PERSON_NAME] [PERSON_NAME]"
click at [553, 443] on input "Promo or referral code (optional)" at bounding box center [491, 438] width 292 height 27
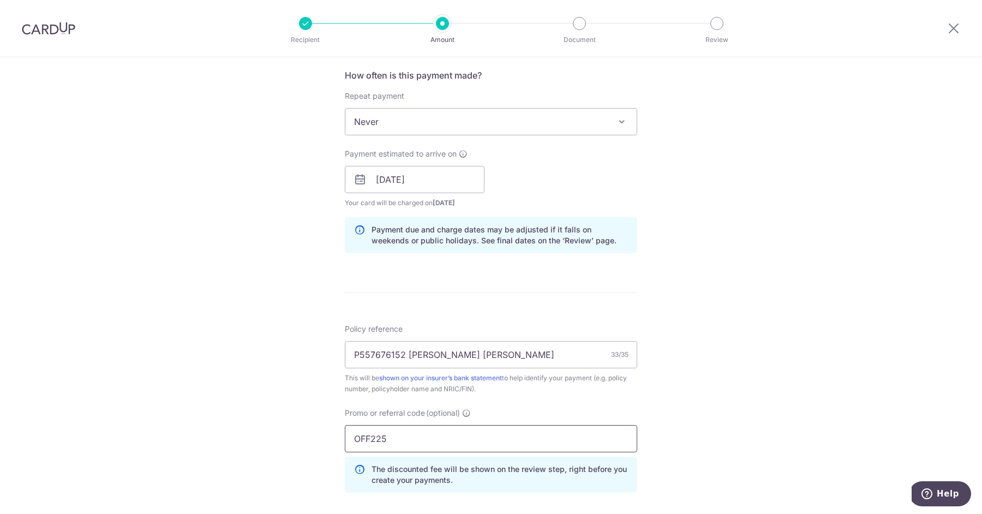
type input "OFF225"
click at [801, 316] on div "Tell us more about your payment Enter payment amount SGD 684.31 684.31 Select C…" at bounding box center [491, 186] width 982 height 1081
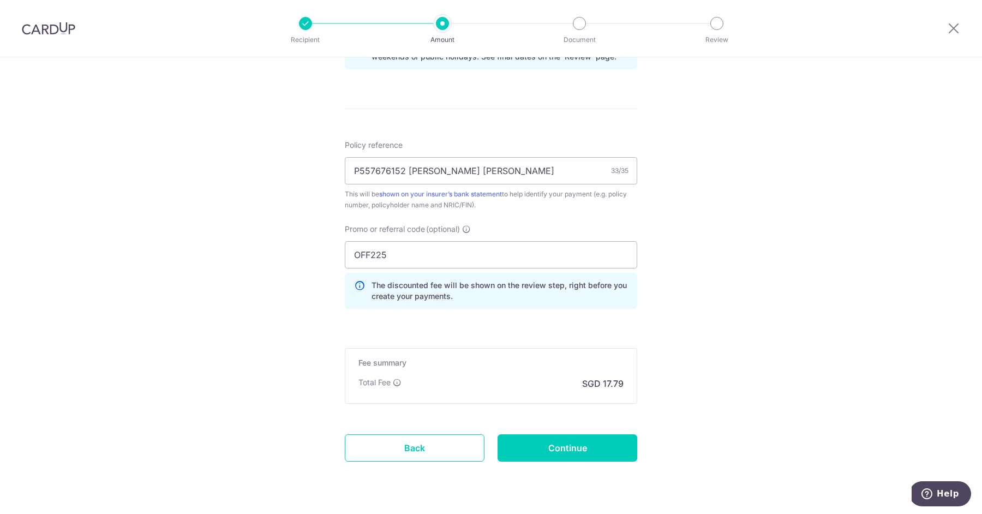
scroll to position [620, 0]
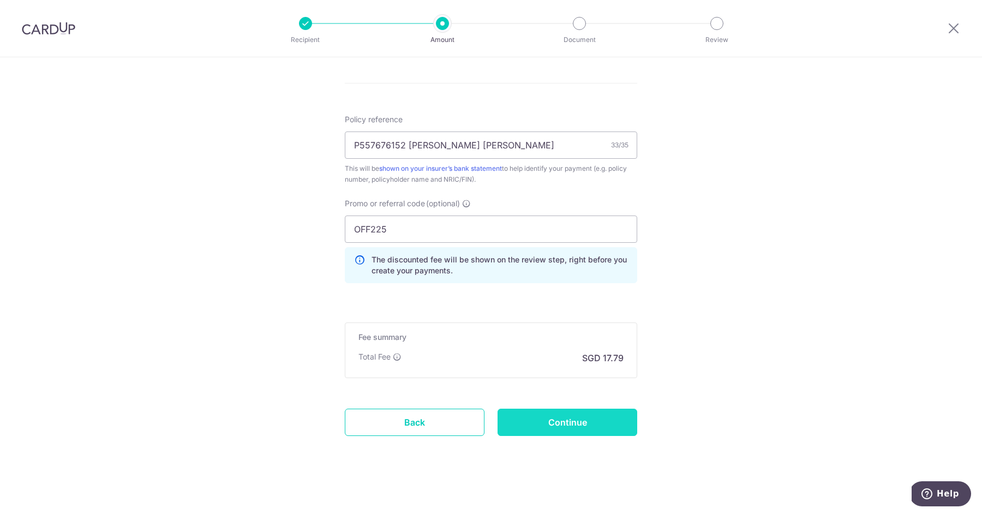
click at [572, 417] on input "Continue" at bounding box center [568, 422] width 140 height 27
type input "Create Schedule"
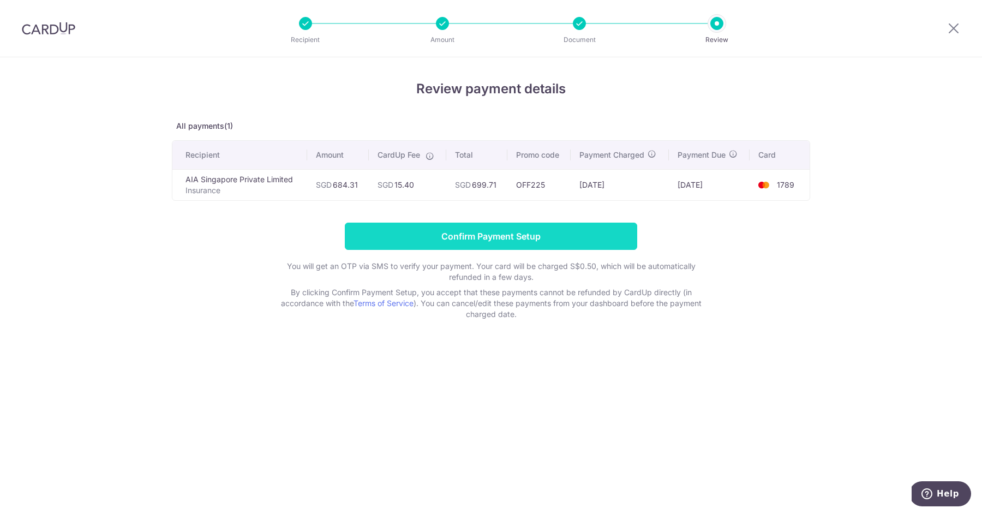
click at [562, 237] on input "Confirm Payment Setup" at bounding box center [491, 236] width 292 height 27
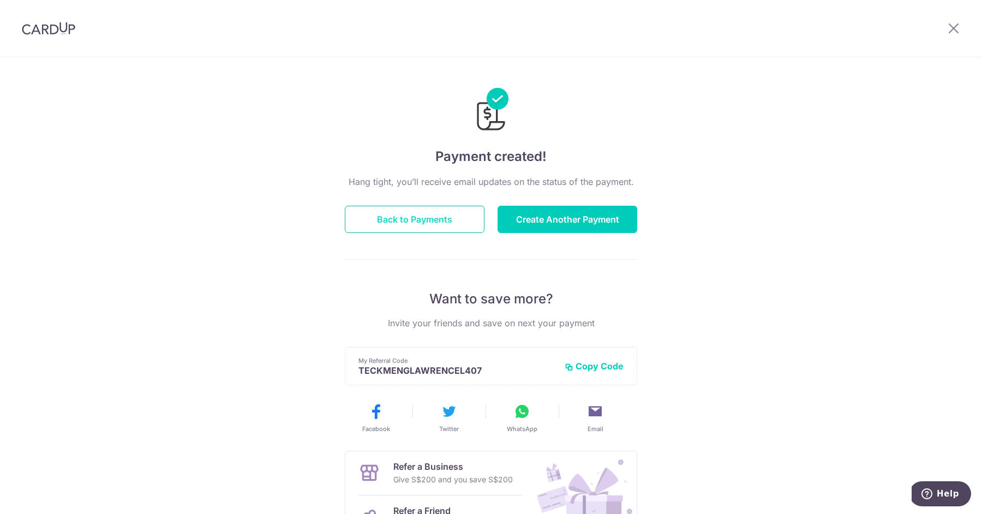
click at [454, 225] on button "Back to Payments" at bounding box center [415, 219] width 140 height 27
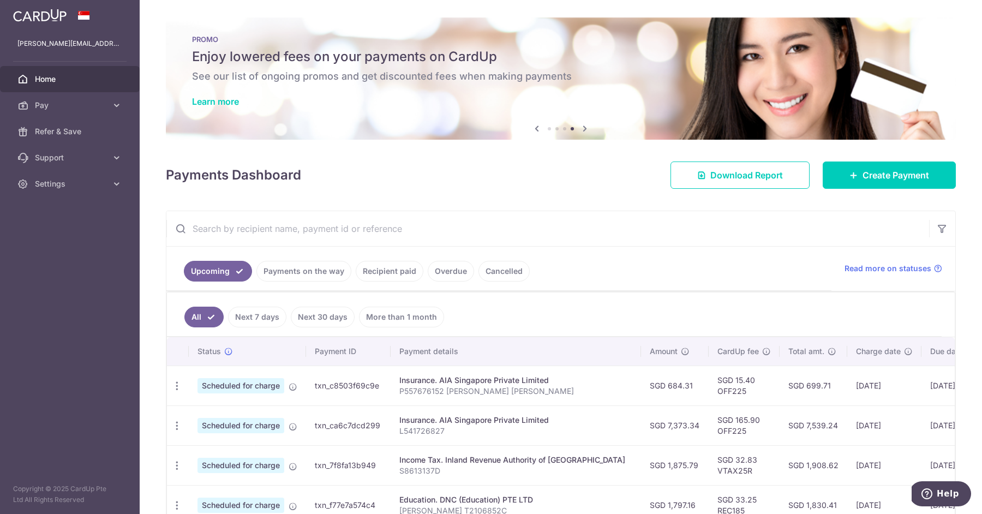
click at [80, 82] on span "Home" at bounding box center [71, 79] width 72 height 11
